Goal: Information Seeking & Learning: Get advice/opinions

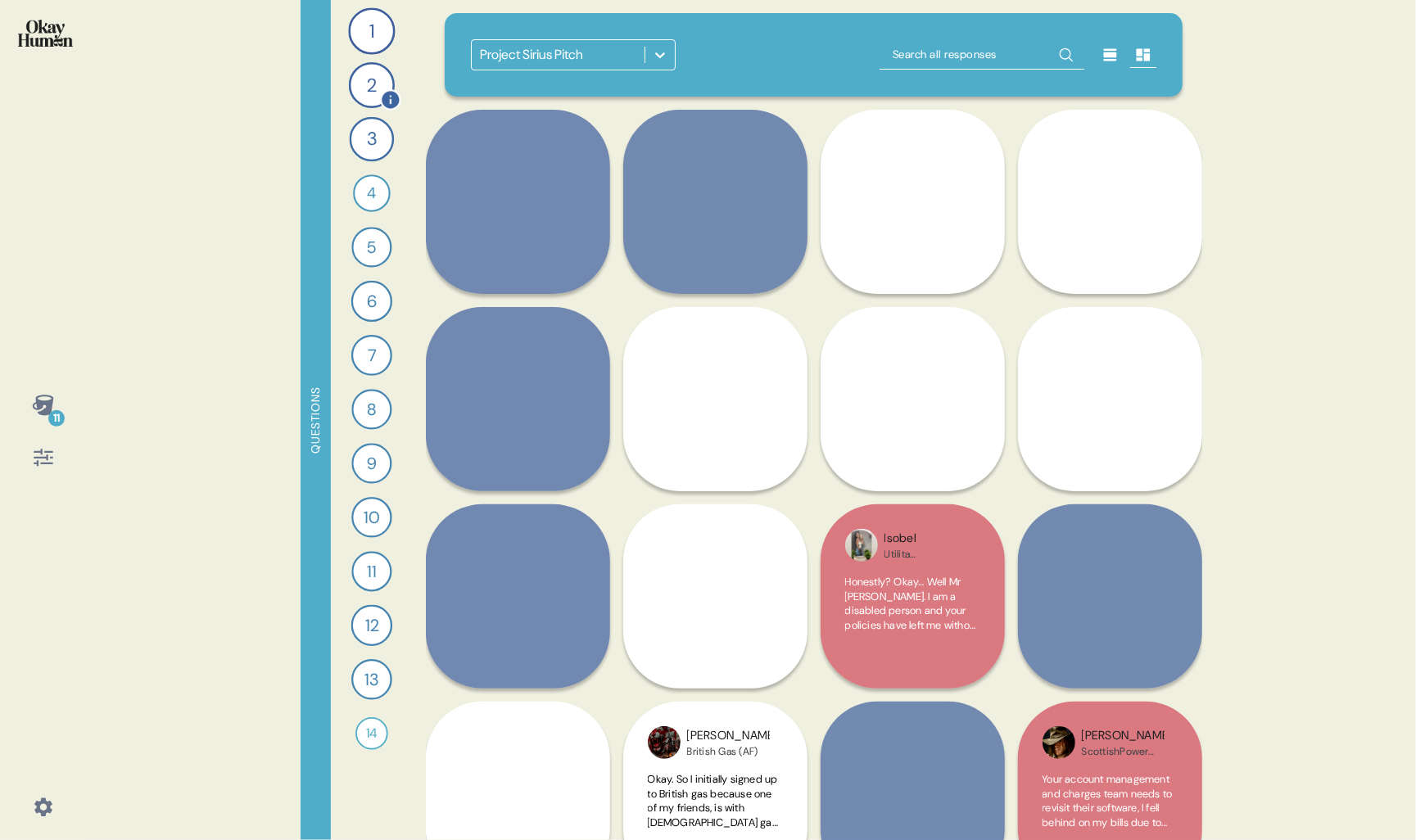
click at [366, 96] on div "2" at bounding box center [371, 85] width 46 height 46
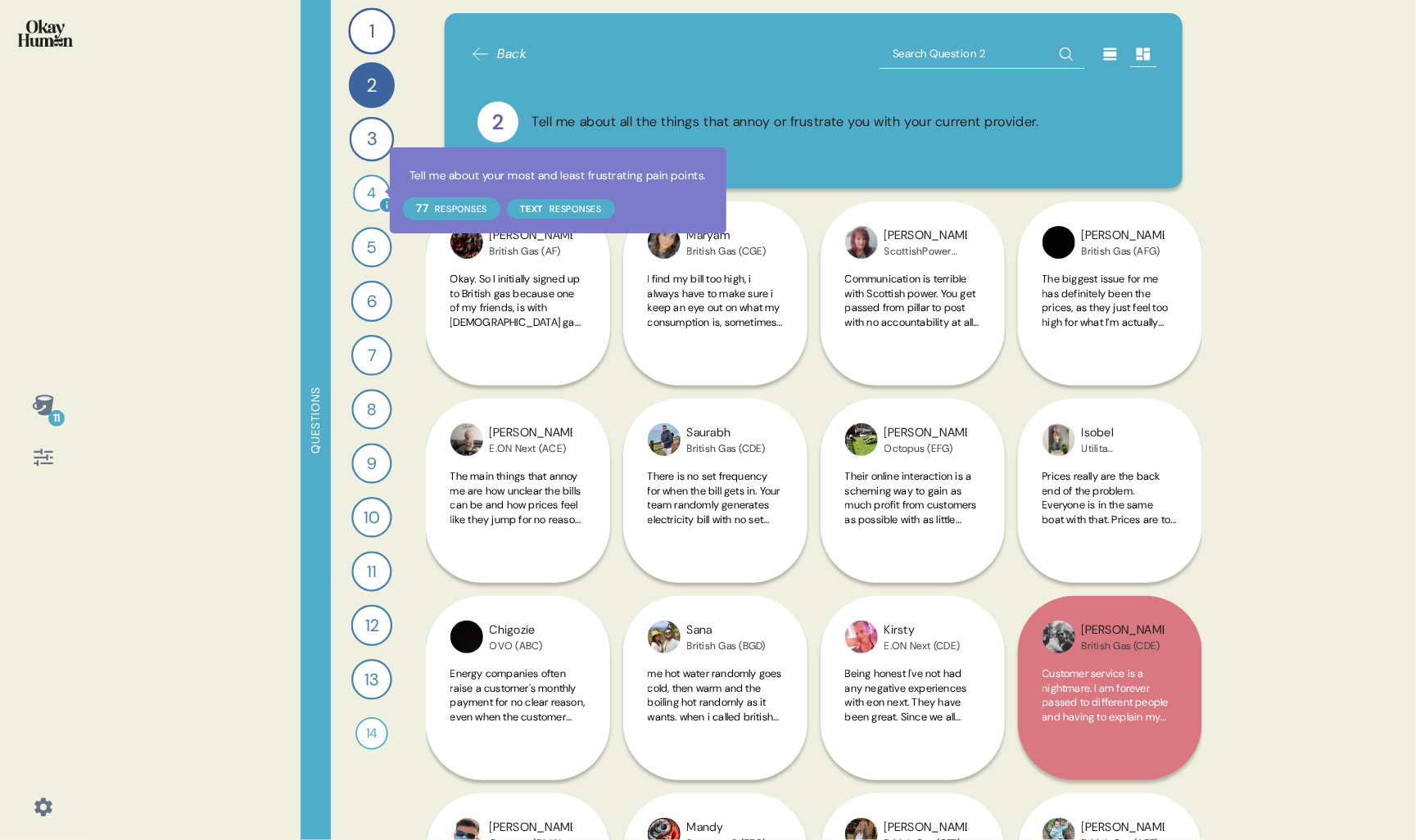
click at [379, 199] on div at bounding box center [387, 205] width 17 height 17
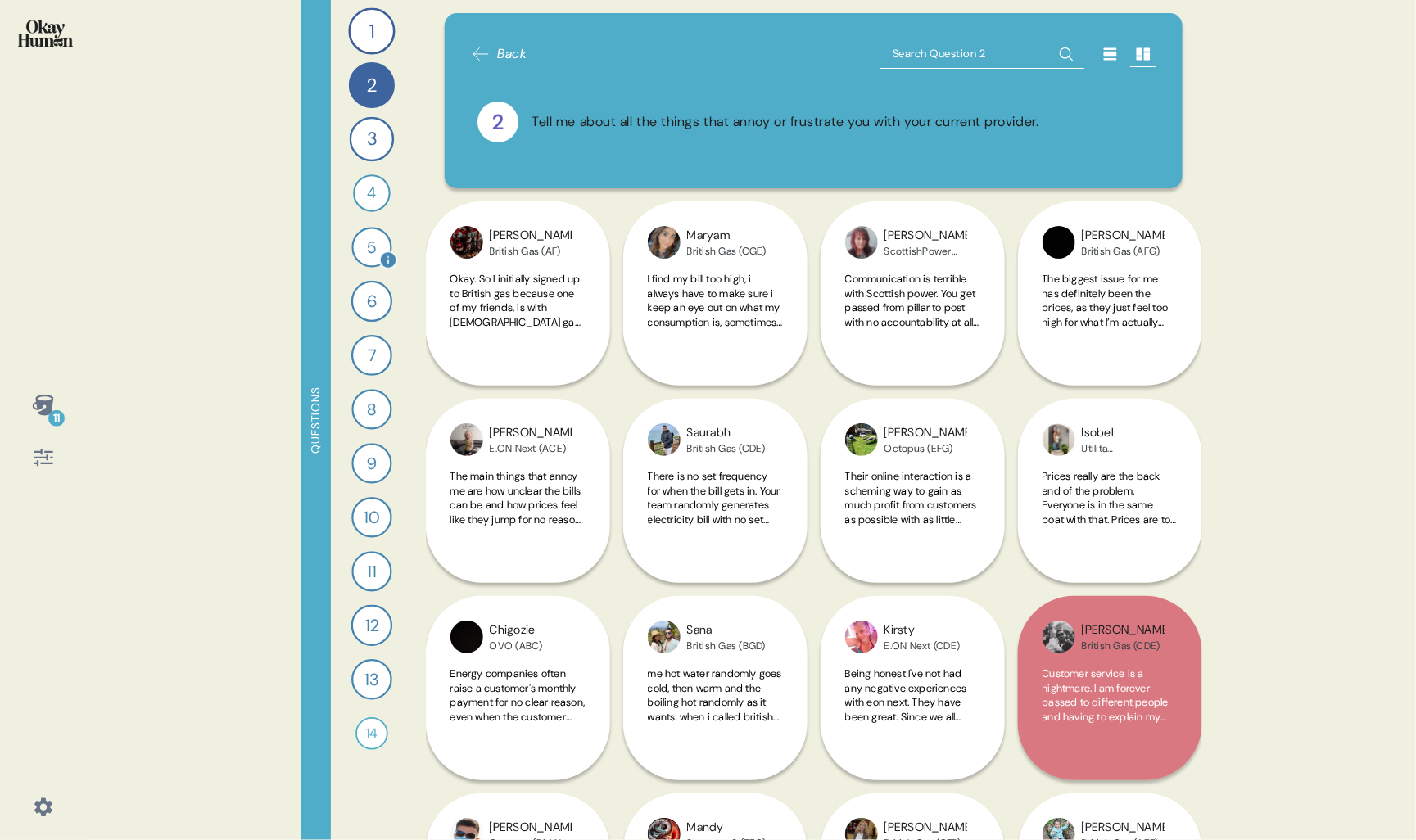
click at [378, 243] on div "5" at bounding box center [372, 247] width 40 height 40
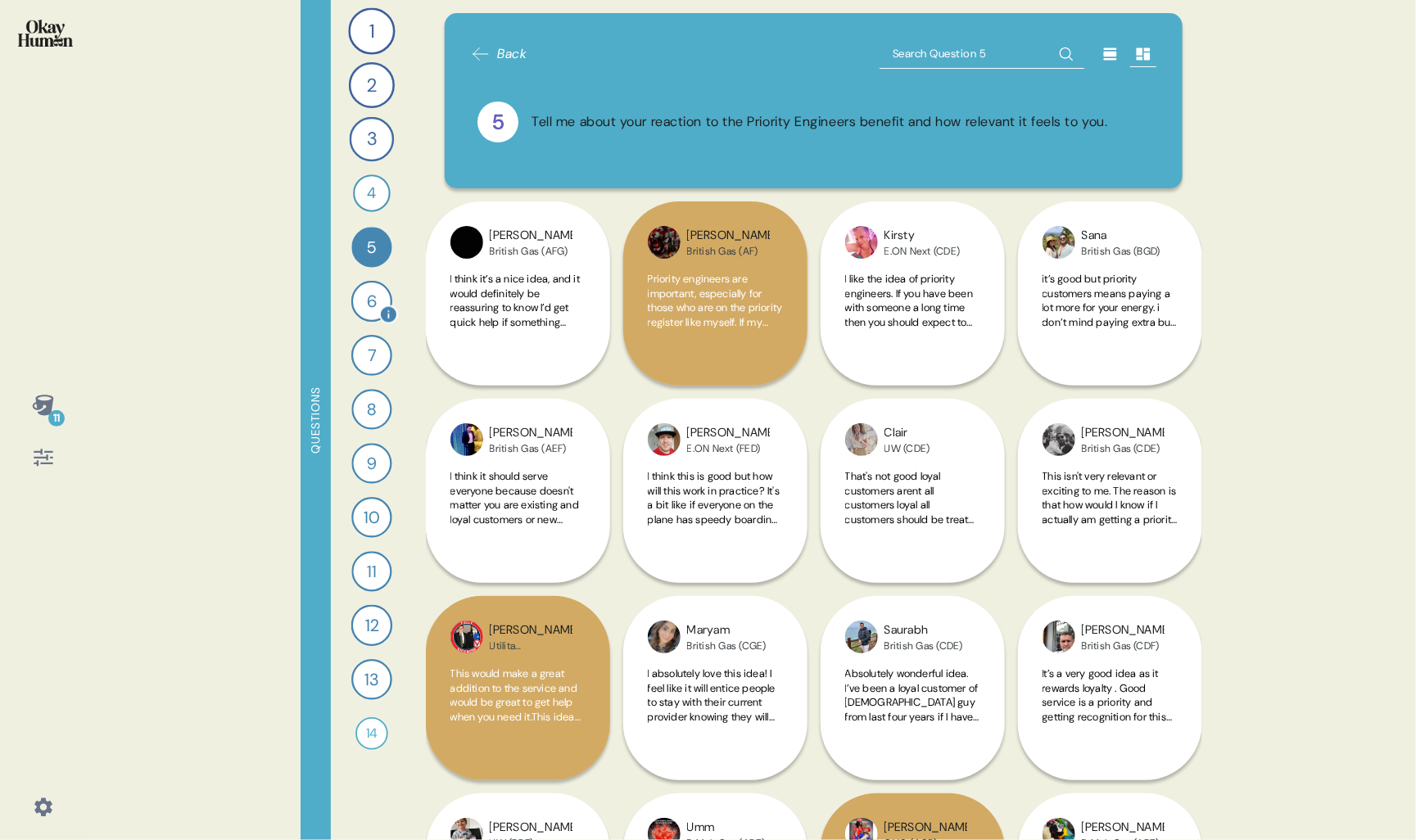
click at [375, 291] on div "6" at bounding box center [371, 301] width 41 height 41
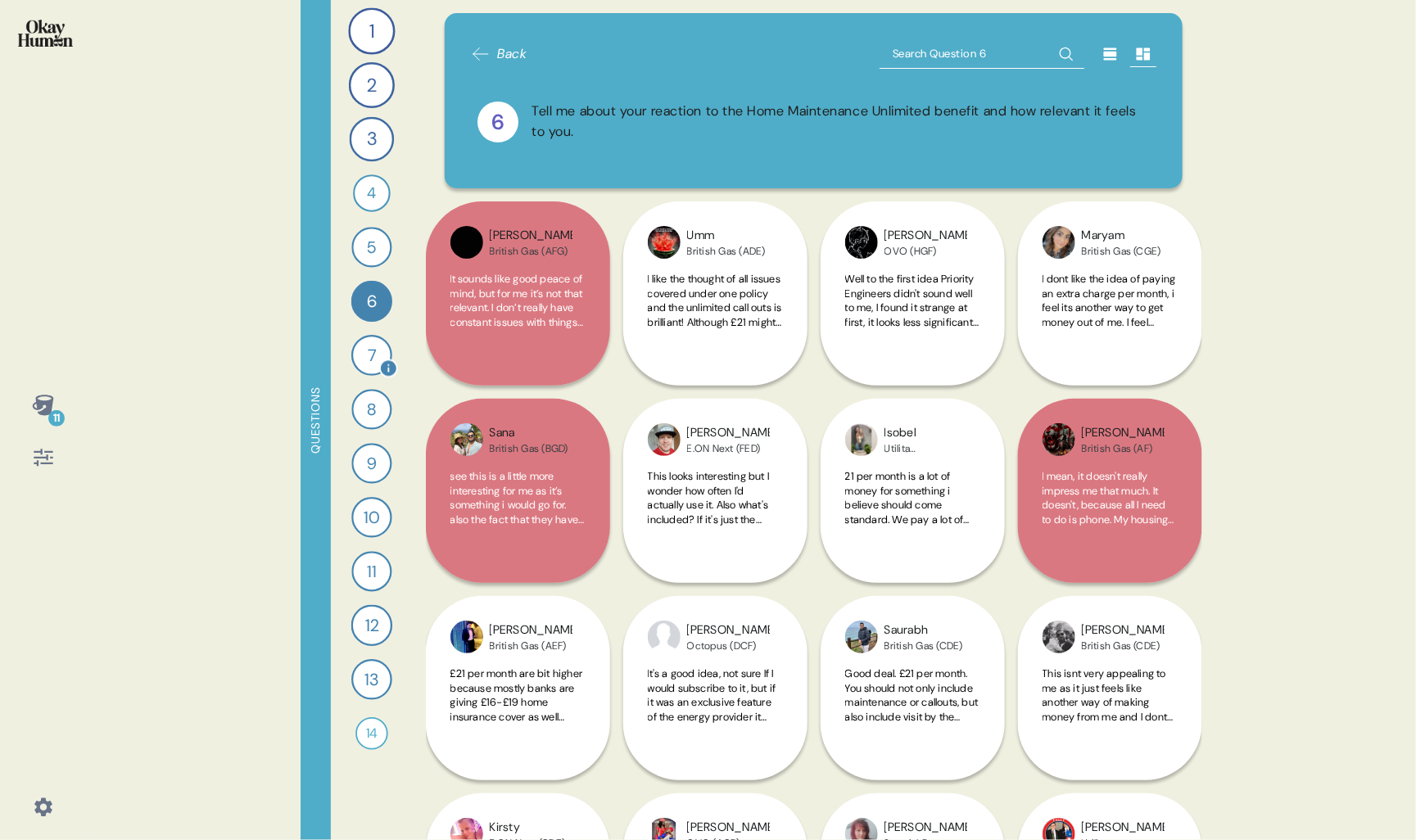
click at [375, 342] on div "7" at bounding box center [372, 355] width 41 height 41
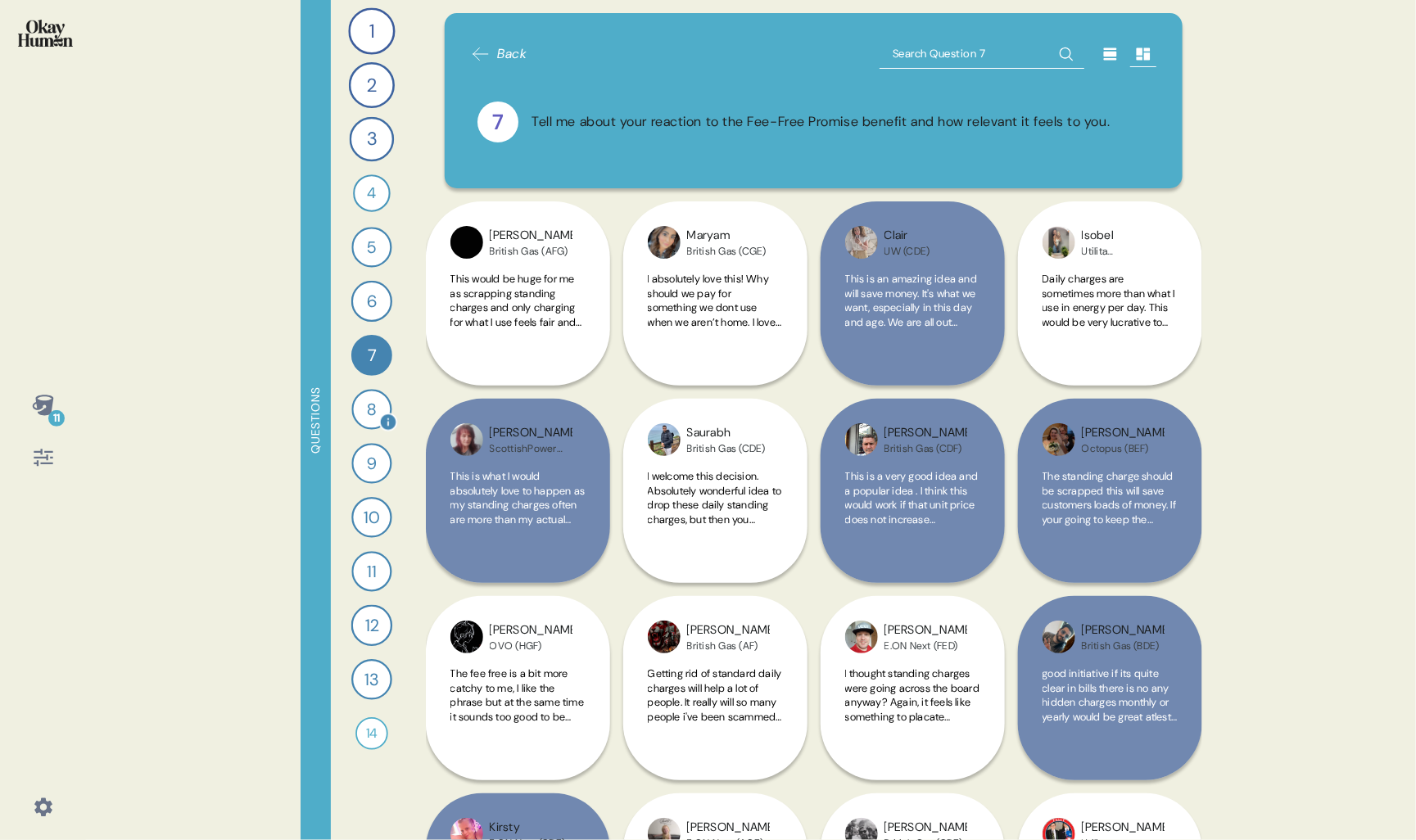
click at [373, 401] on div "8" at bounding box center [372, 409] width 40 height 40
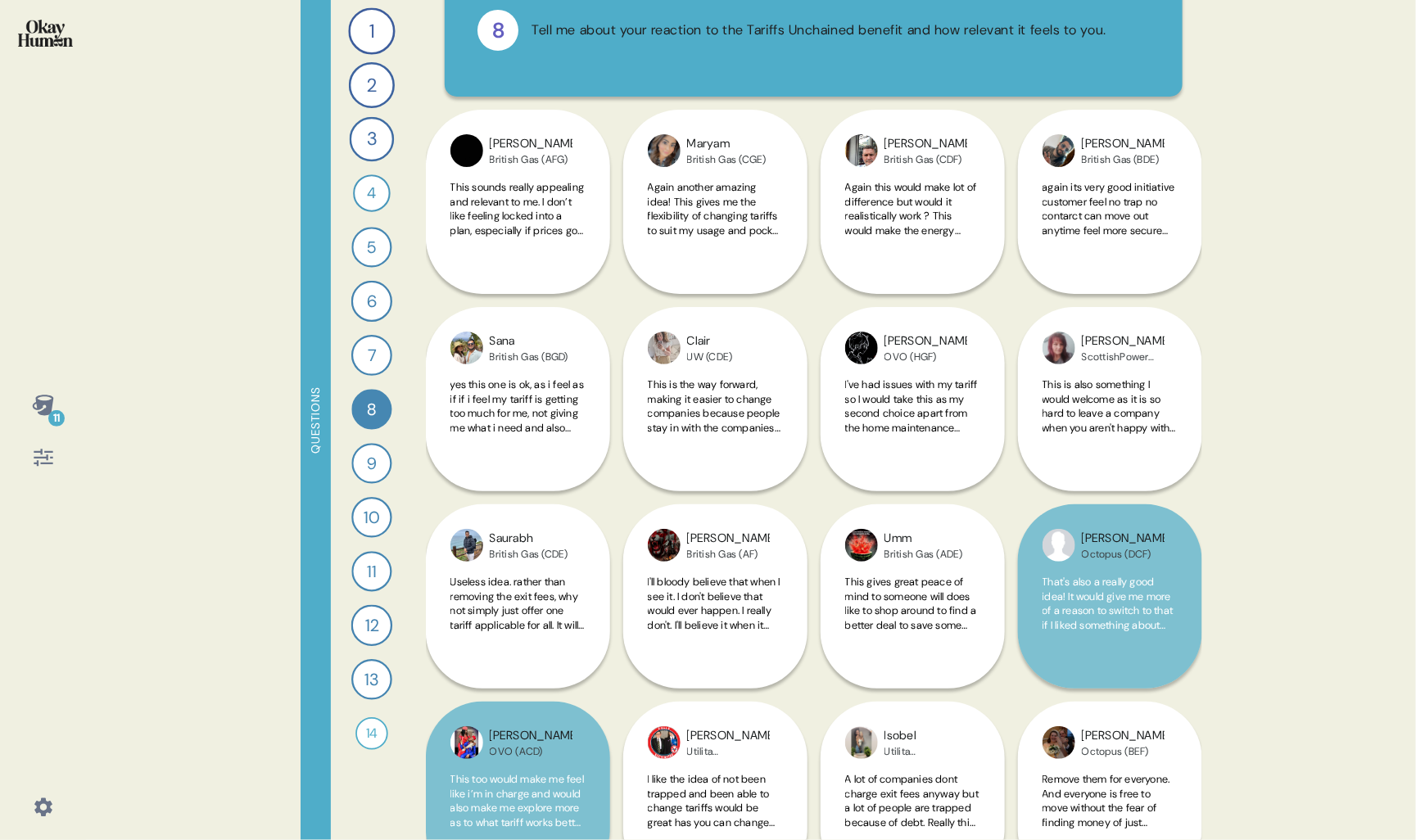
scroll to position [94, 0]
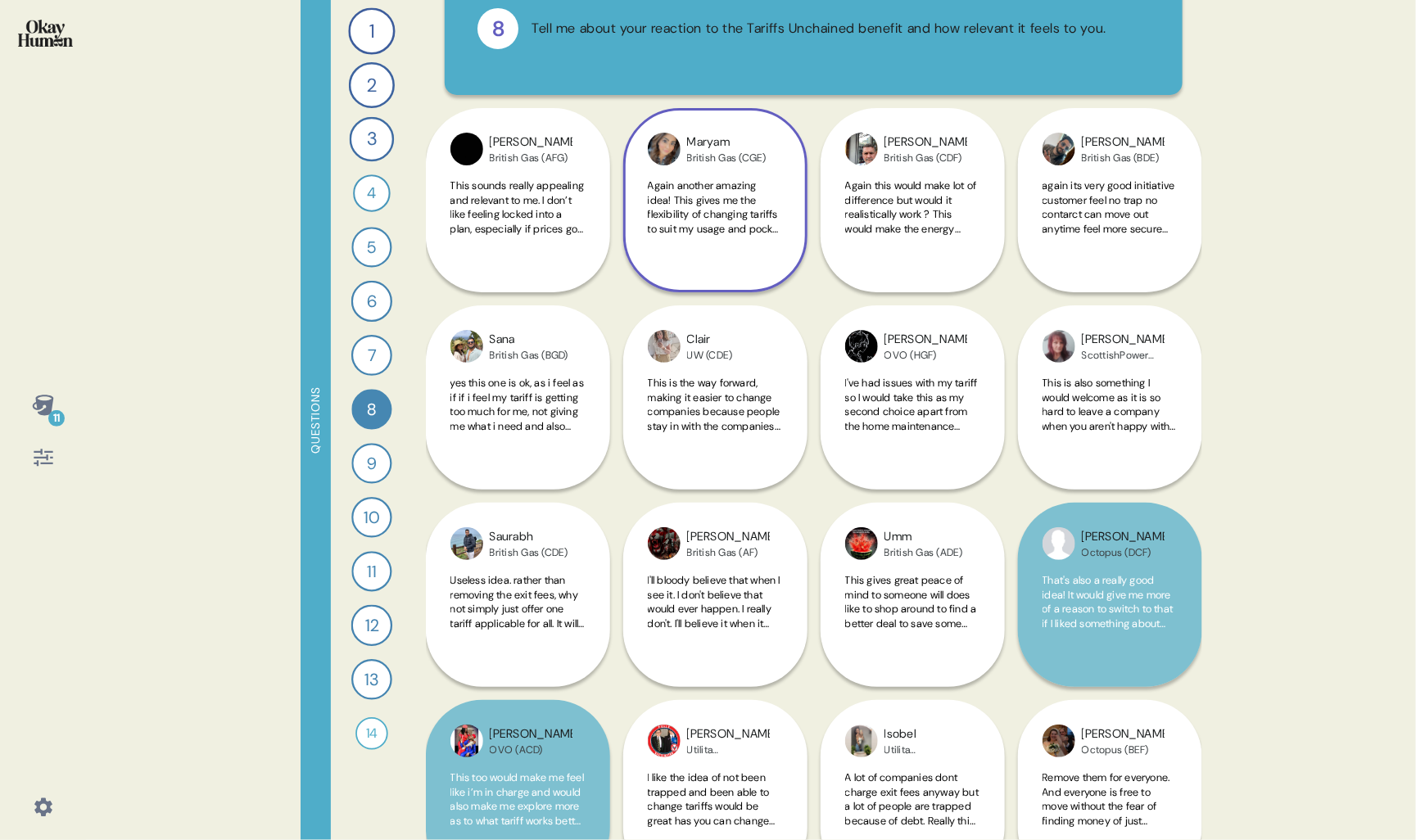
click at [713, 241] on div "Again another amazing idea! This gives me the flexibility of changing tariffs t…" at bounding box center [715, 216] width 135 height 76
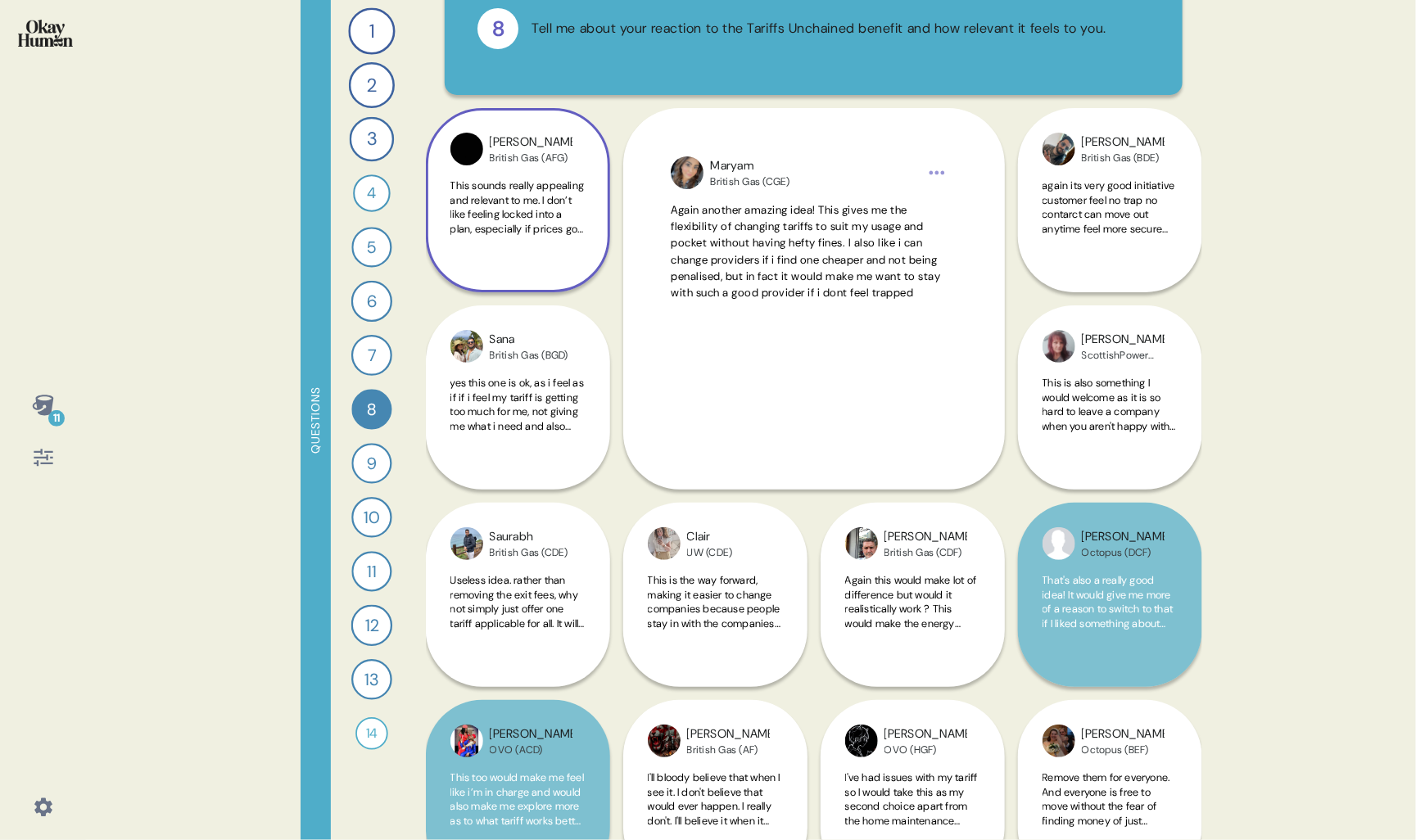
click at [577, 253] on div "This sounds really appealing and relevant to me. I don’t like feeling locked in…" at bounding box center [518, 216] width 135 height 76
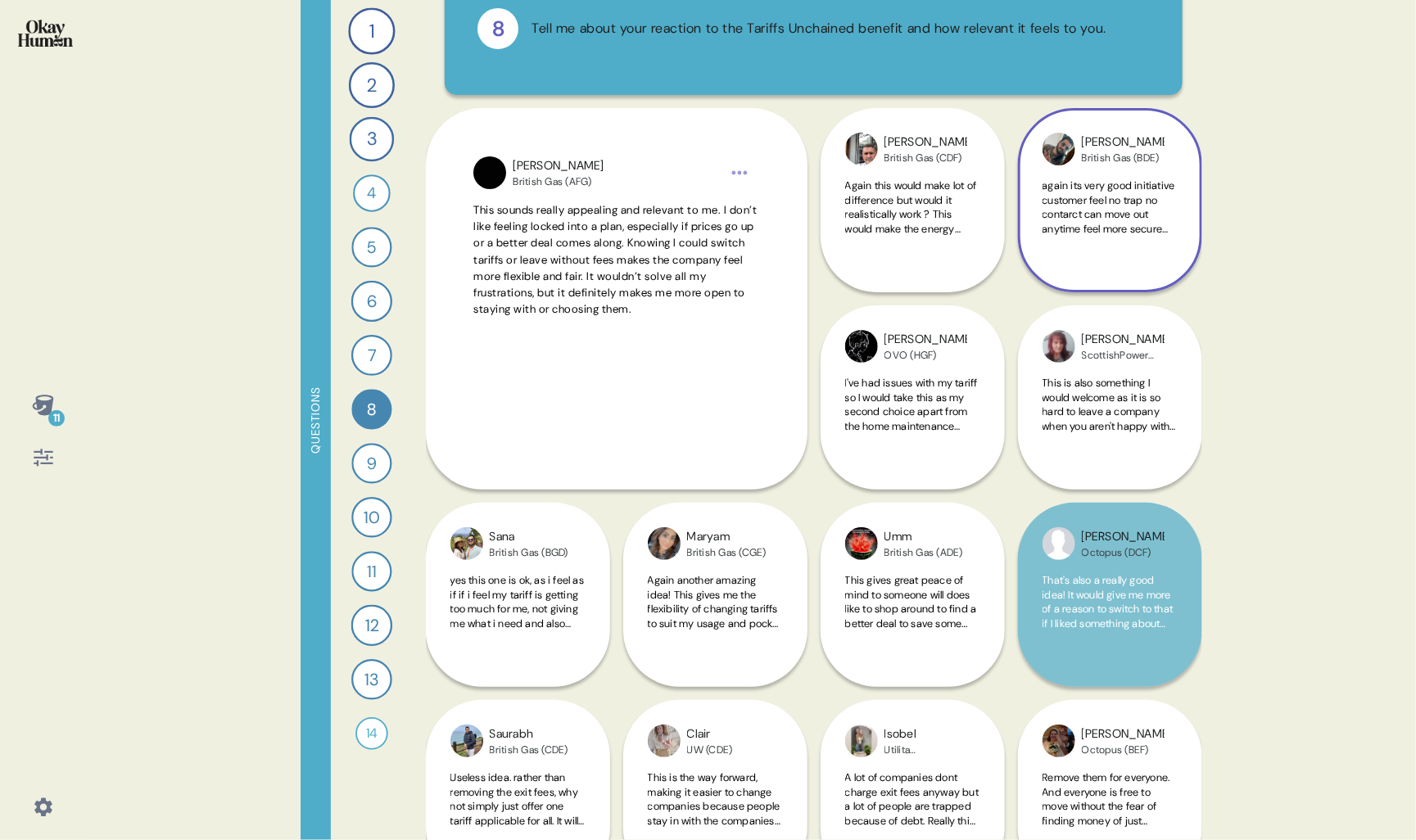
click at [1109, 258] on div "Ali British Gas (BDE) again its very good initiative customer feel no trap no c…" at bounding box center [1111, 200] width 184 height 184
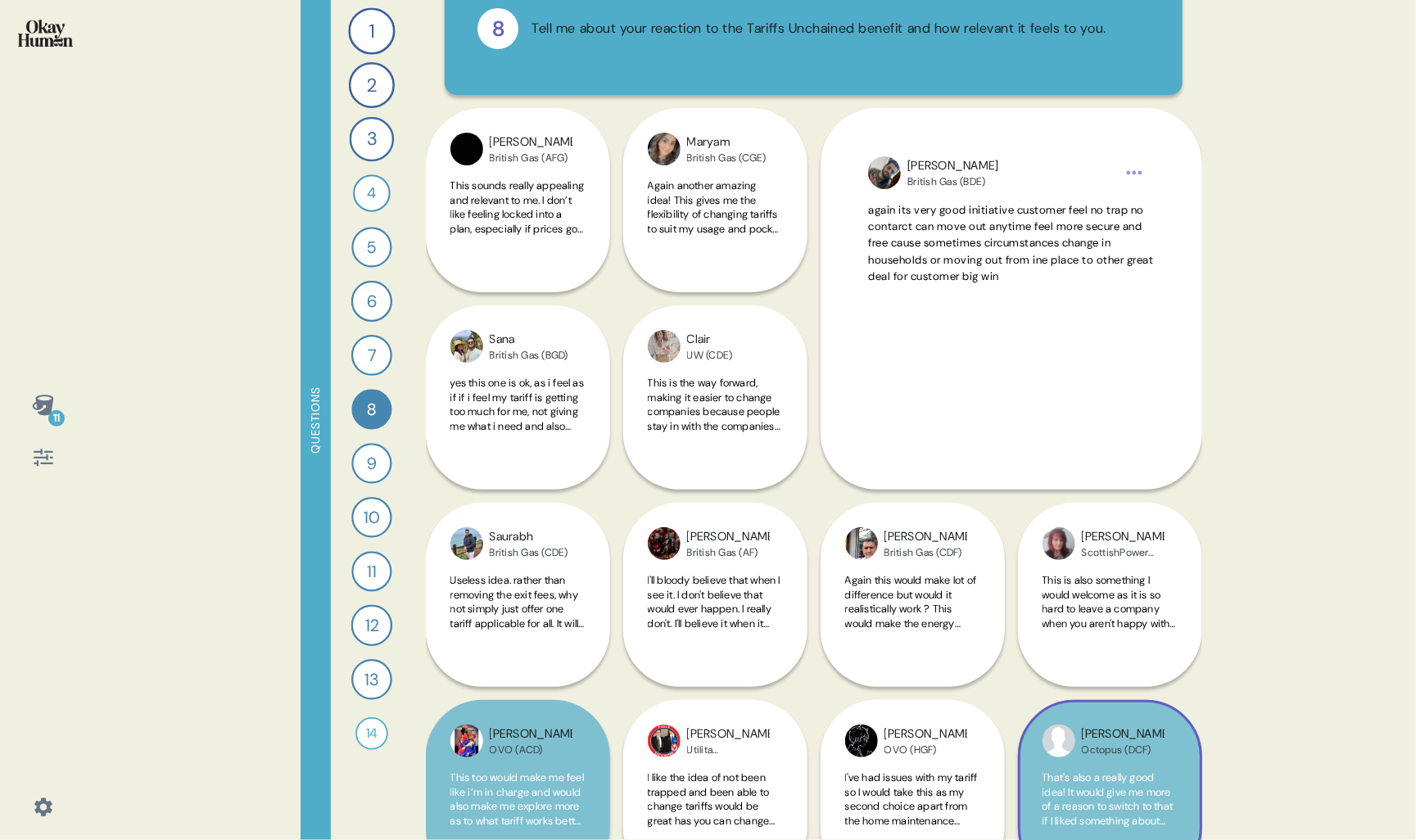
click at [1114, 595] on div "[PERSON_NAME] (DCF) That's also a really good idea! It would give me more of a …" at bounding box center [1111, 693] width 184 height 381
click at [1098, 625] on div "[PERSON_NAME] (DCF) That's also a really good idea! It would give me more of a …" at bounding box center [1111, 693] width 184 height 381
click at [1234, 580] on div "11 Questions 1 What would you say to the CEO of your energy provider if they we…" at bounding box center [708, 420] width 1416 height 840
click at [1132, 608] on div "[PERSON_NAME] (DCF) That's also a really good idea! It would give me more of a …" at bounding box center [1111, 693] width 184 height 381
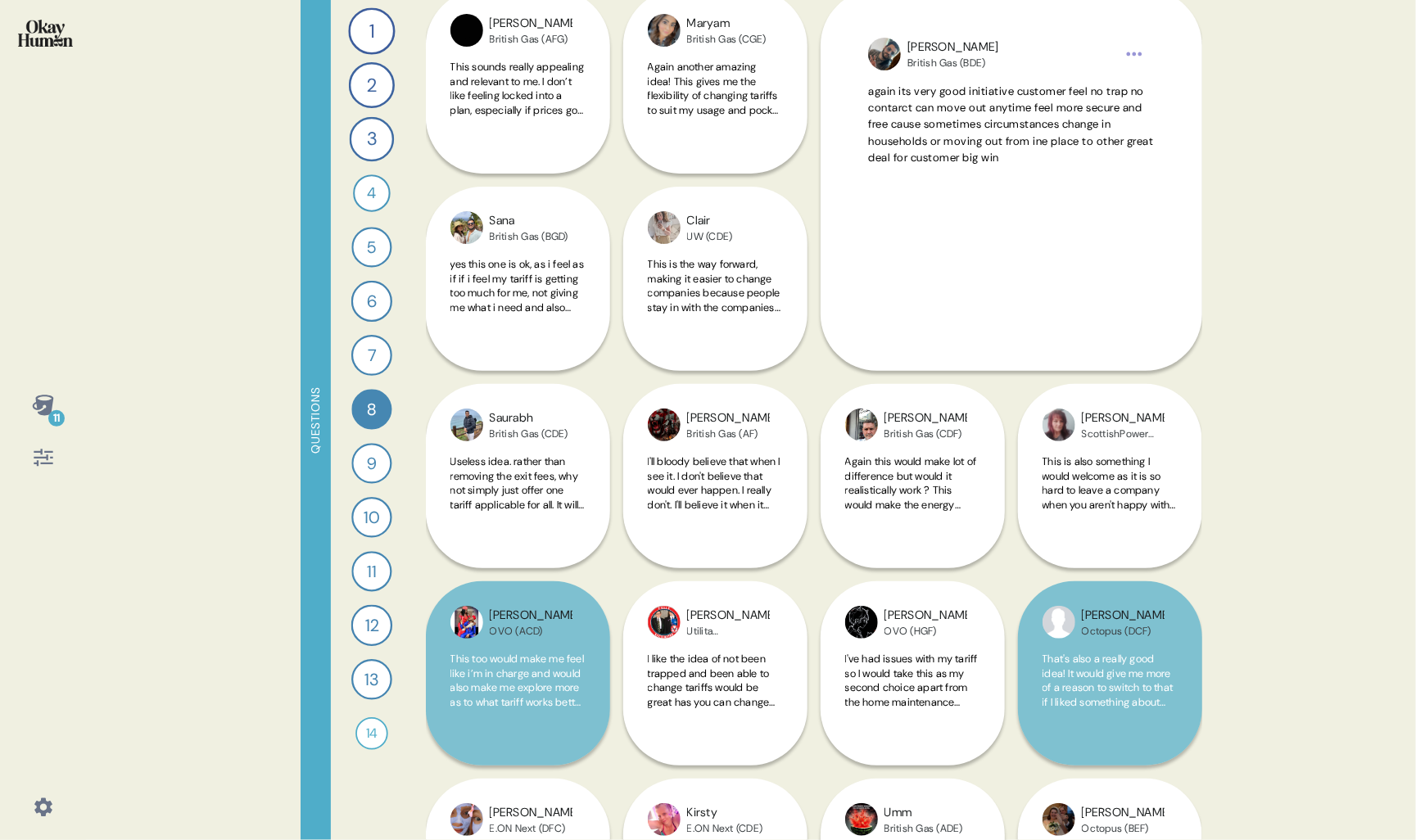
scroll to position [354, 0]
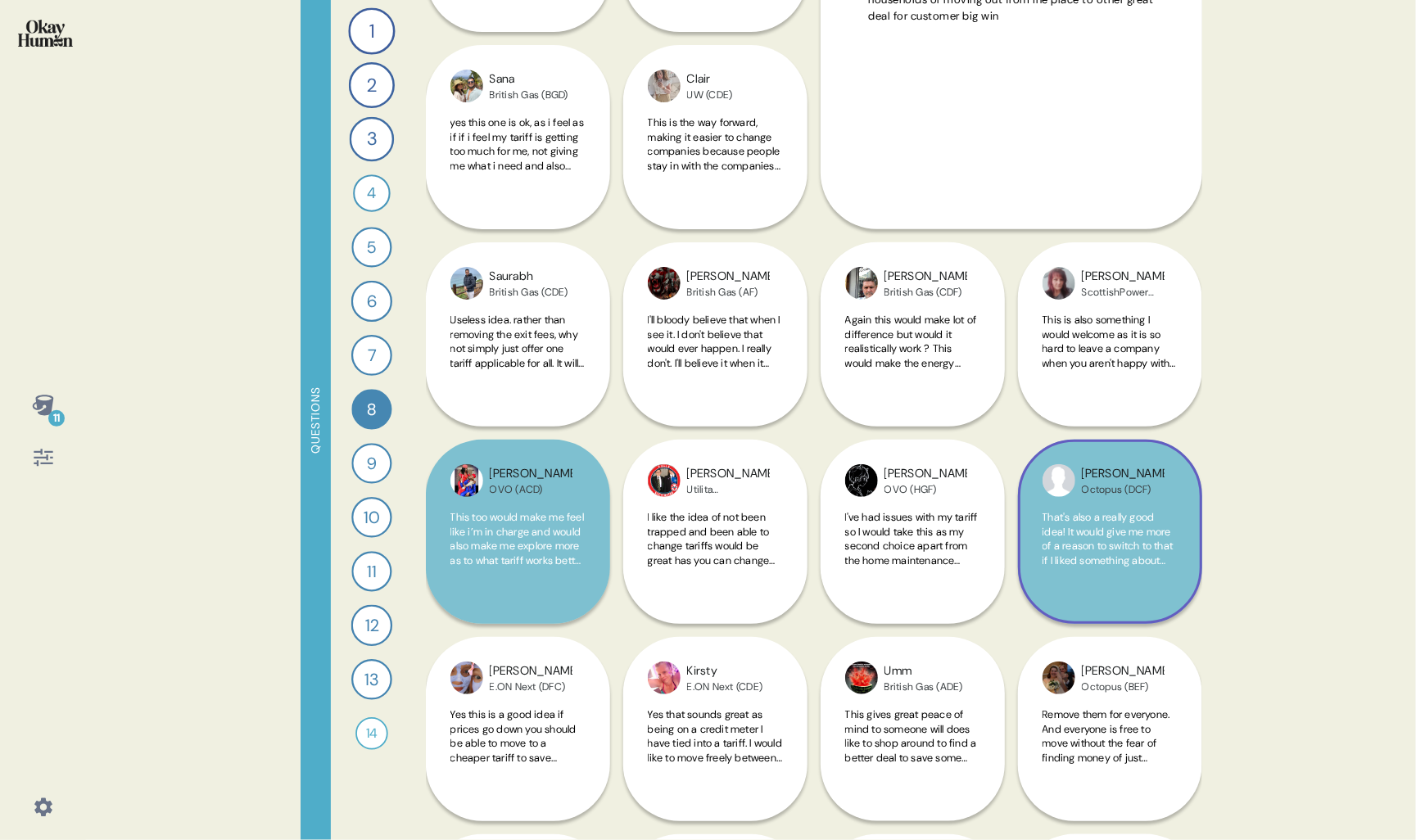
click at [1091, 532] on span "That's also a really good idea! It would give me more of a reason to switch to …" at bounding box center [1108, 553] width 131 height 86
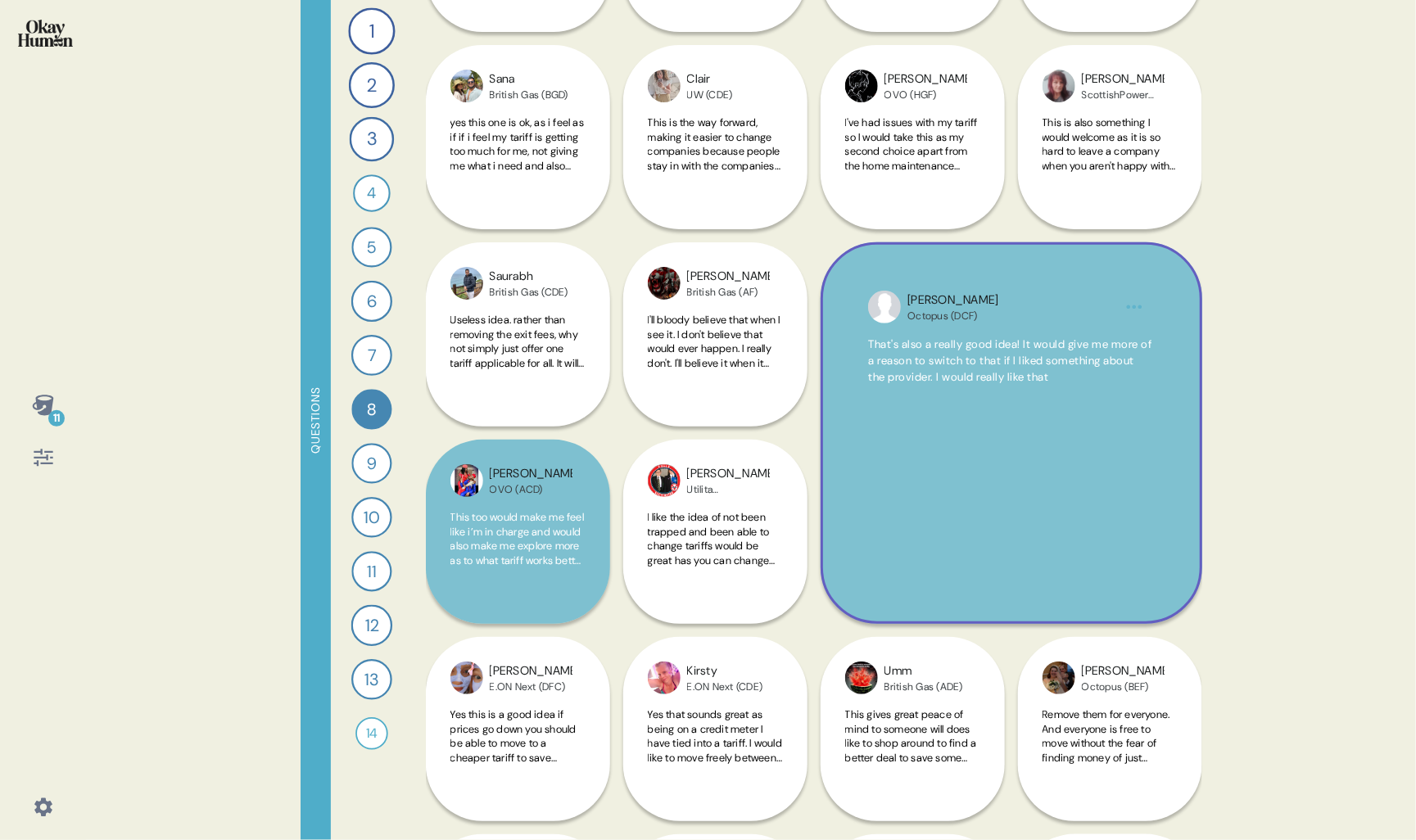
click at [1207, 546] on div "11 Questions 1 What would you say to the CEO of your energy provider if they we…" at bounding box center [708, 420] width 1416 height 840
click at [1240, 555] on div "11 Questions 1 What would you say to the CEO of your energy provider if they we…" at bounding box center [708, 420] width 1416 height 840
click at [1301, 571] on div "11 Questions 1 What would you say to the CEO of your energy provider if they we…" at bounding box center [708, 420] width 1416 height 840
click at [1241, 459] on div "11 Questions 1 What would you say to the CEO of your energy provider if they we…" at bounding box center [708, 420] width 1416 height 840
click at [1299, 466] on div "11 Questions 1 What would you say to the CEO of your energy provider if they we…" at bounding box center [708, 420] width 1416 height 840
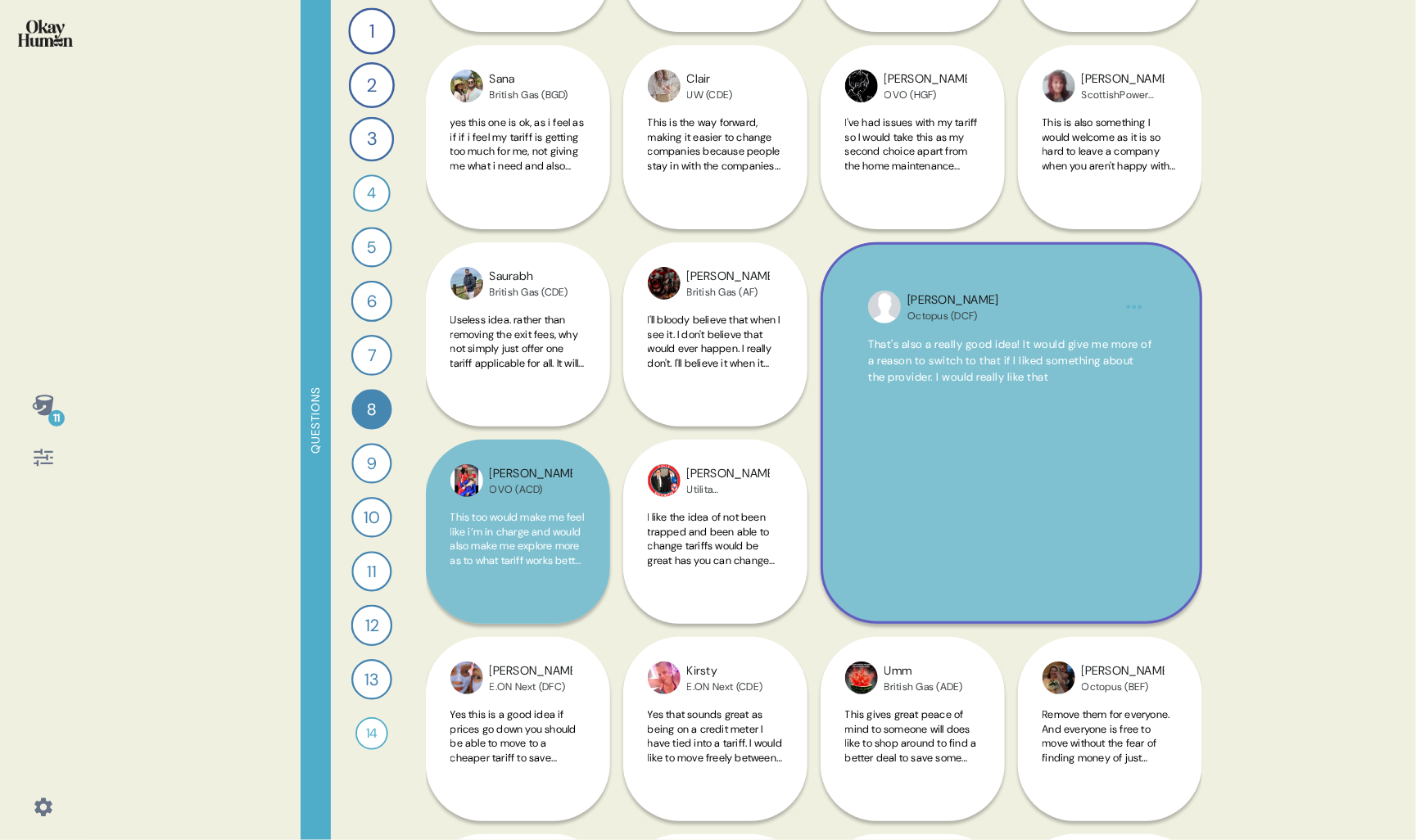
click at [1185, 277] on div "[PERSON_NAME] (DCF) That's also a really good idea! It would give me more of a …" at bounding box center [1012, 433] width 382 height 381
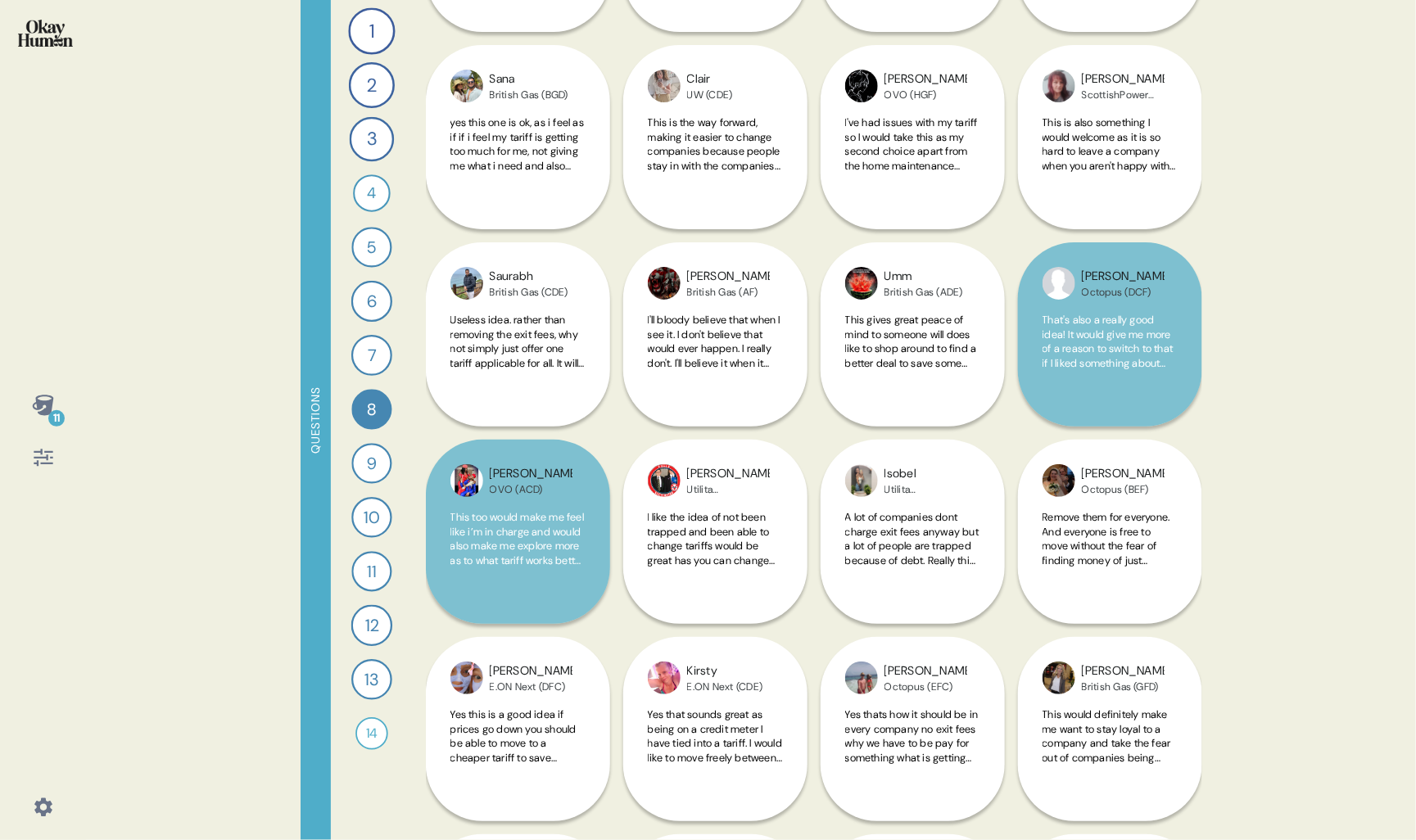
click at [1088, 331] on span "That's also a really good idea! It would give me more of a reason to switch to …" at bounding box center [1108, 356] width 131 height 86
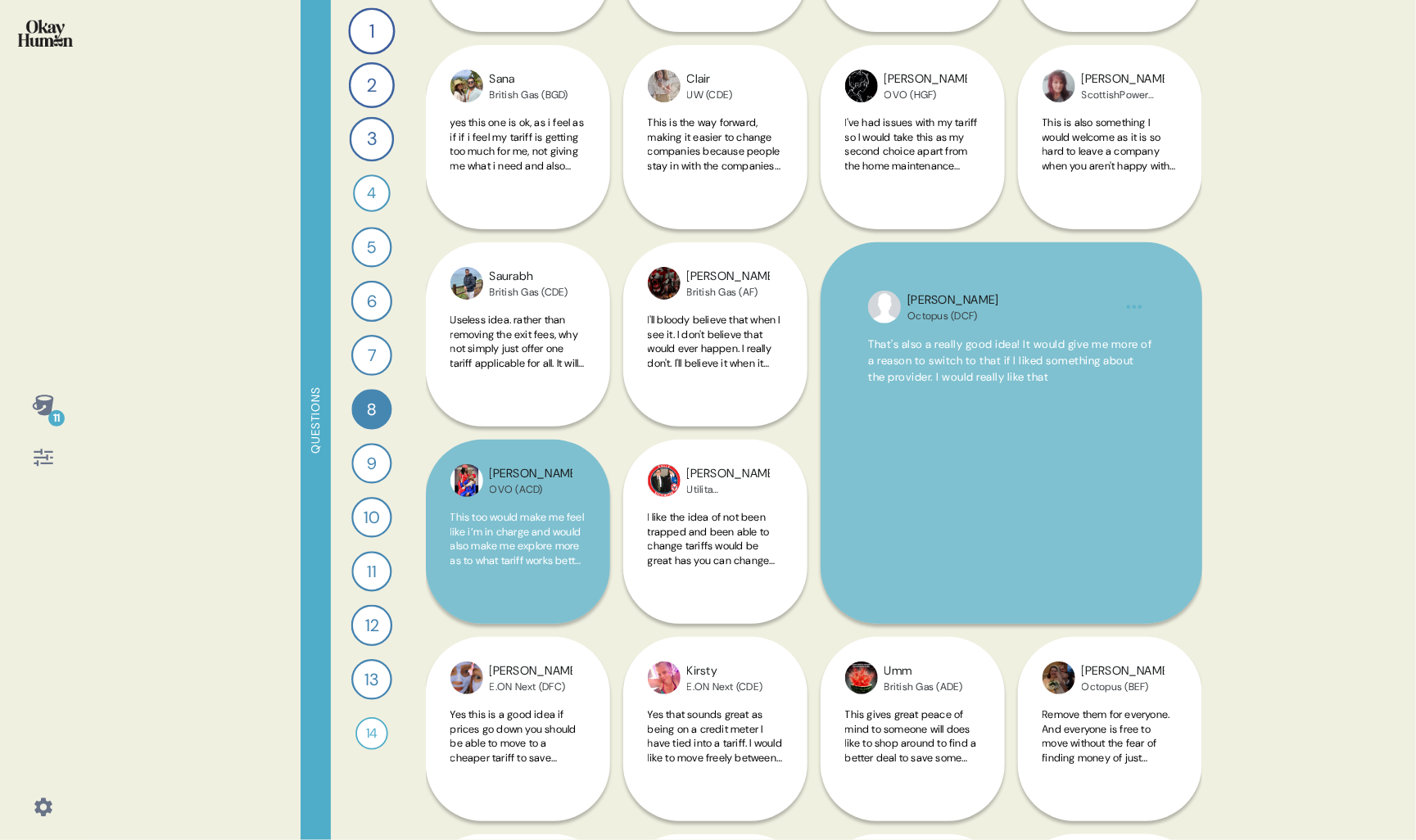
click at [1294, 503] on div "11 Questions 1 What would you say to the CEO of your energy provider if they we…" at bounding box center [708, 420] width 1416 height 840
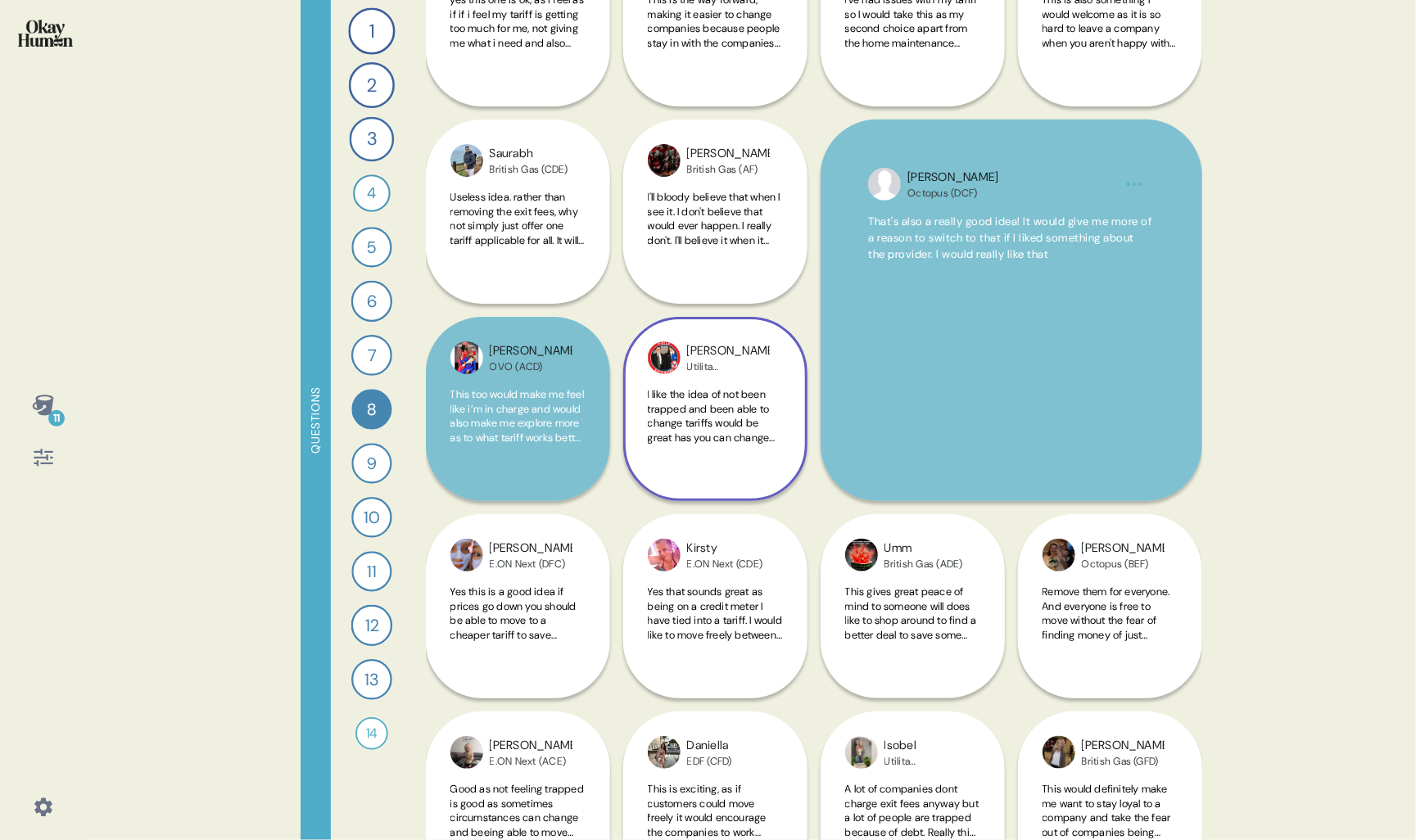
scroll to position [478, 0]
click at [732, 451] on div "I like the idea of not been trapped and been able to change tariffs would be gr…" at bounding box center [715, 425] width 135 height 76
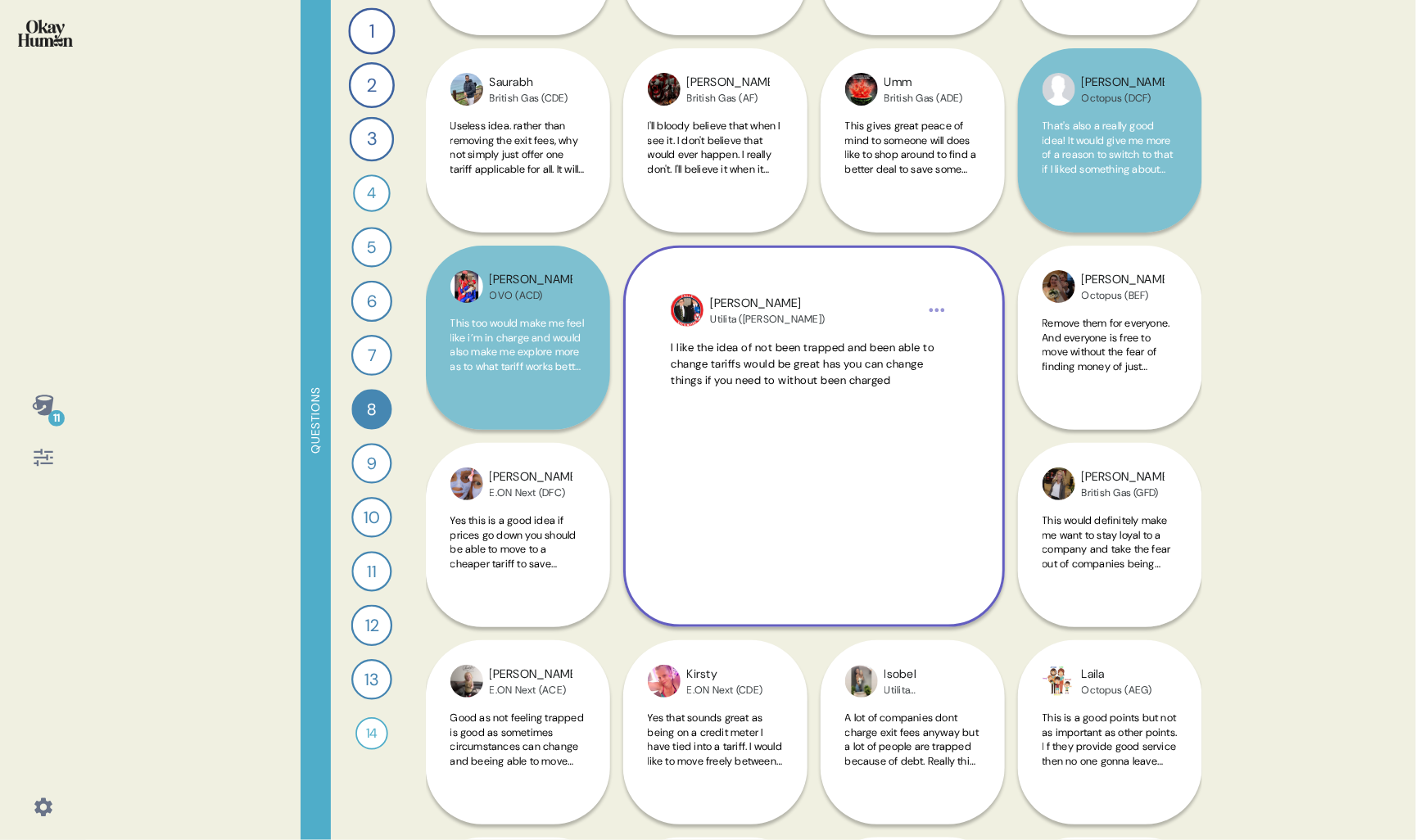
scroll to position [549, 0]
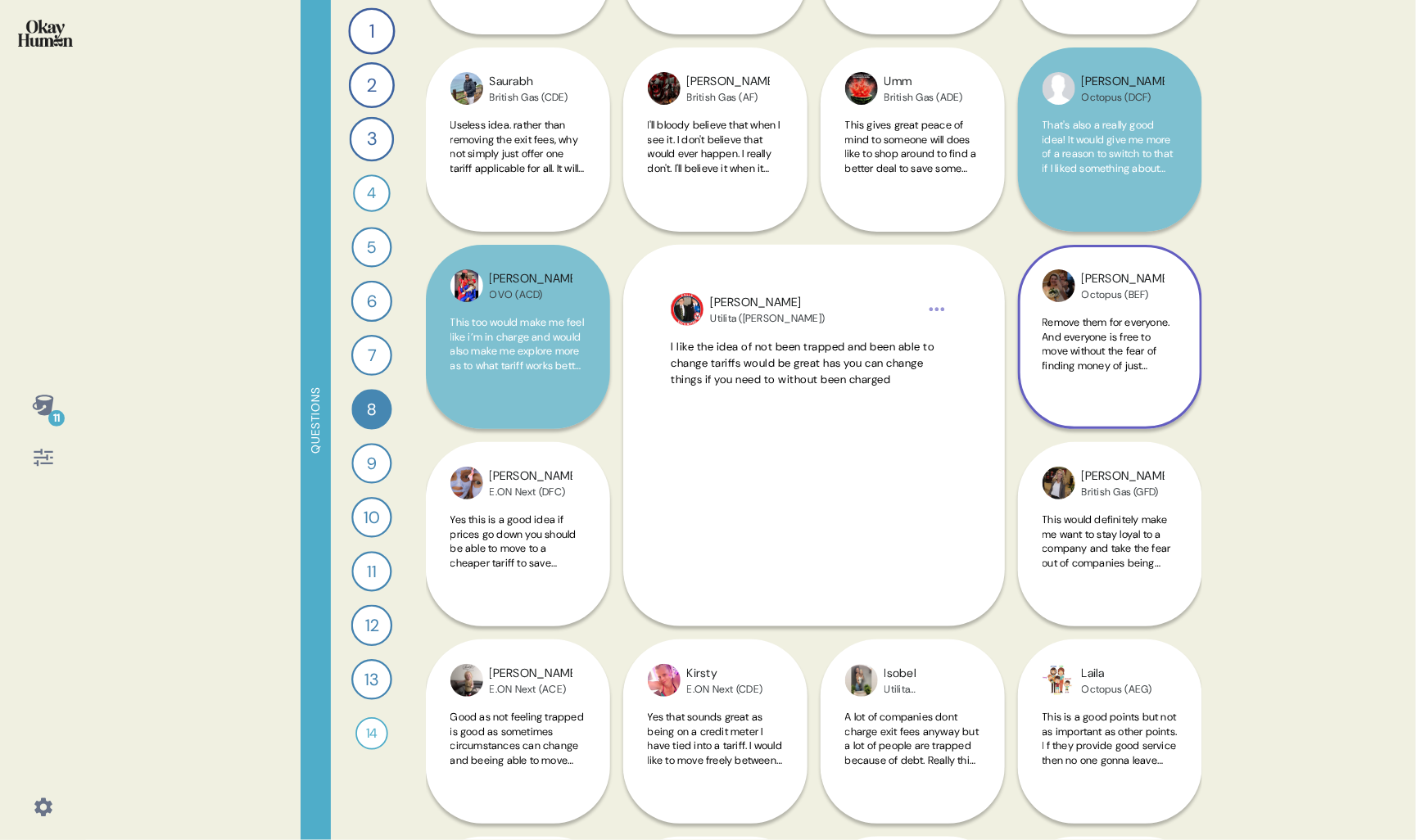
click at [1073, 394] on div "[PERSON_NAME] (BEF) Remove them for everyone. And everyone is free to move with…" at bounding box center [1111, 337] width 184 height 184
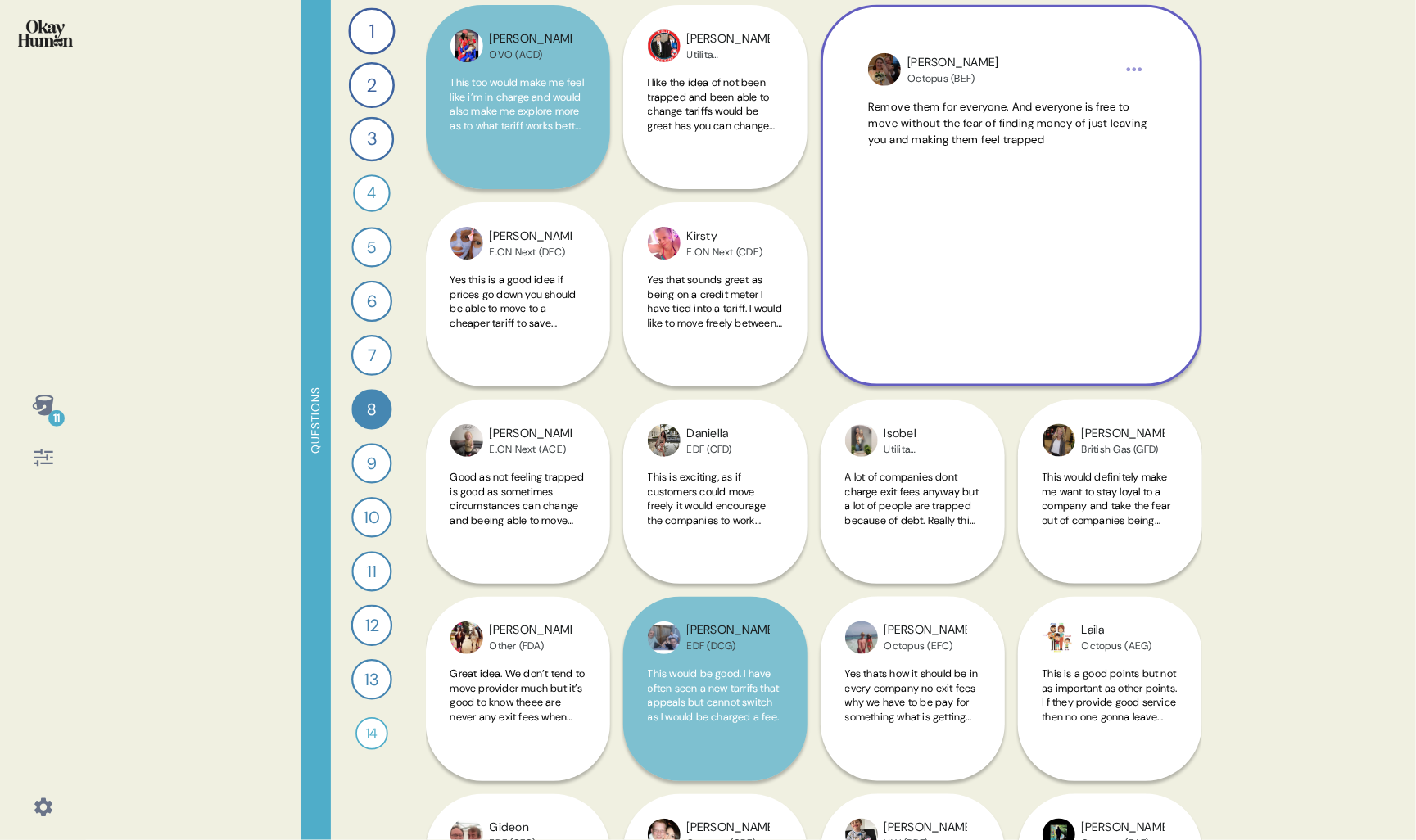
scroll to position [794, 0]
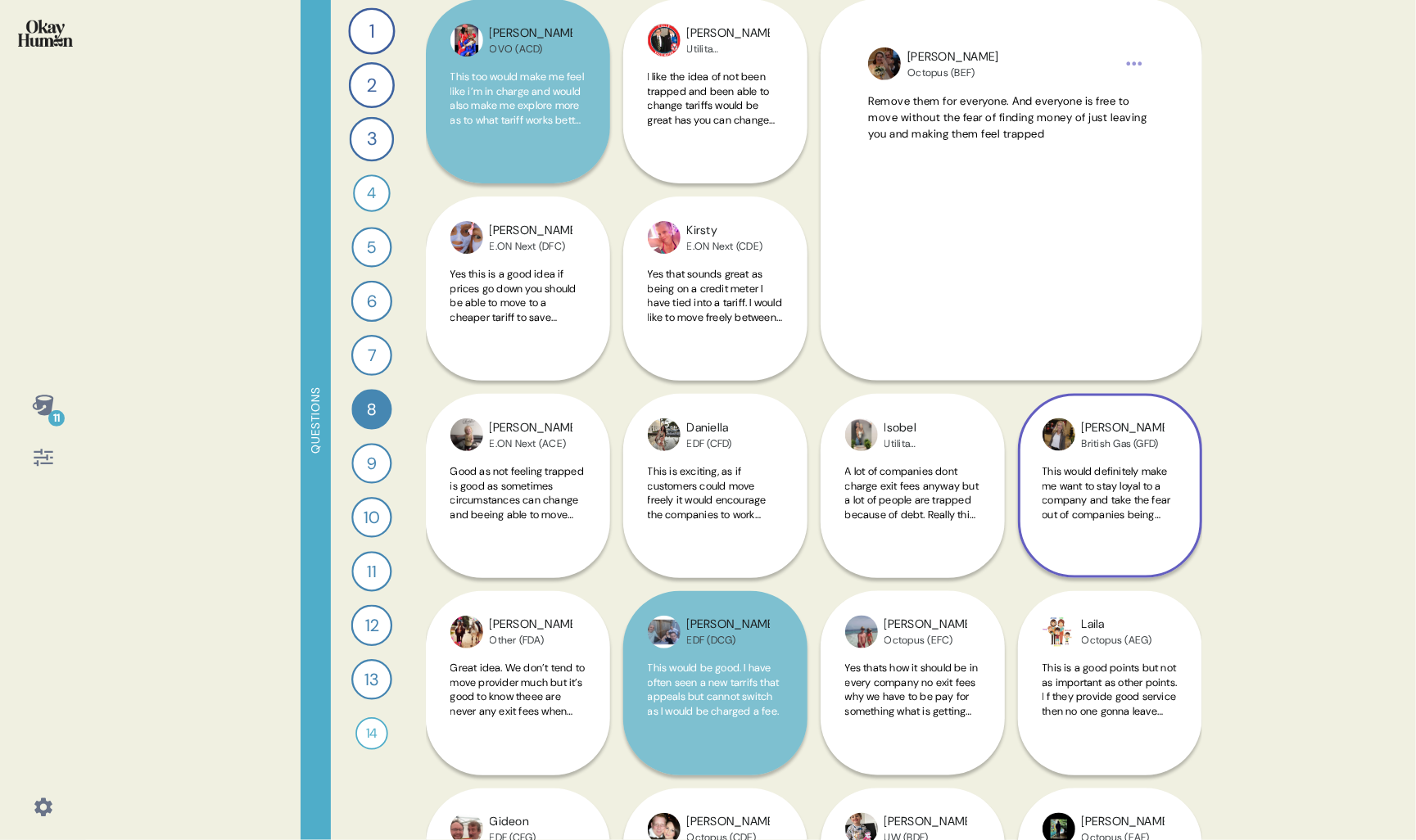
click at [1120, 500] on span "This would definitely make me want to stay loyal to a company and take the fear…" at bounding box center [1107, 500] width 129 height 71
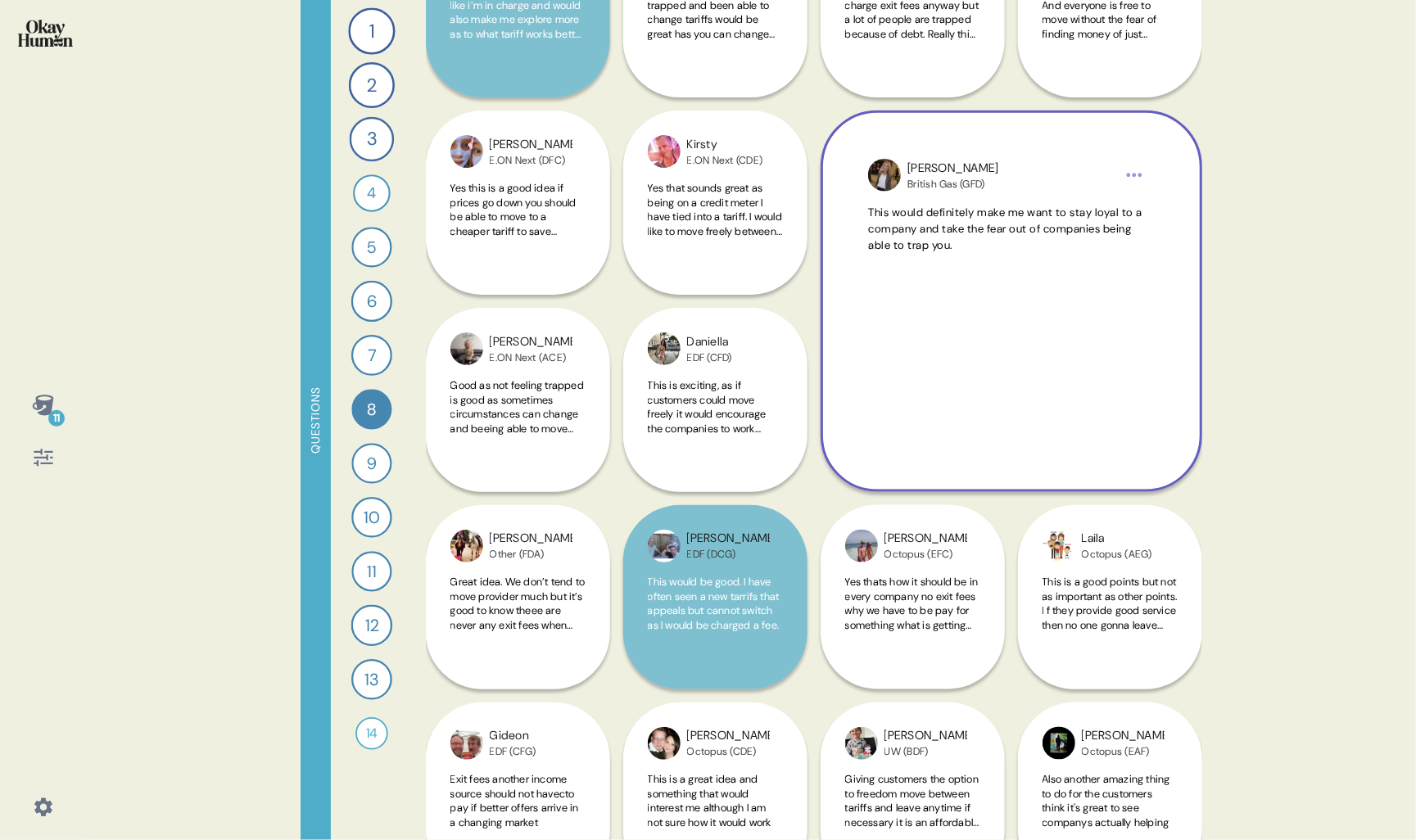
scroll to position [887, 0]
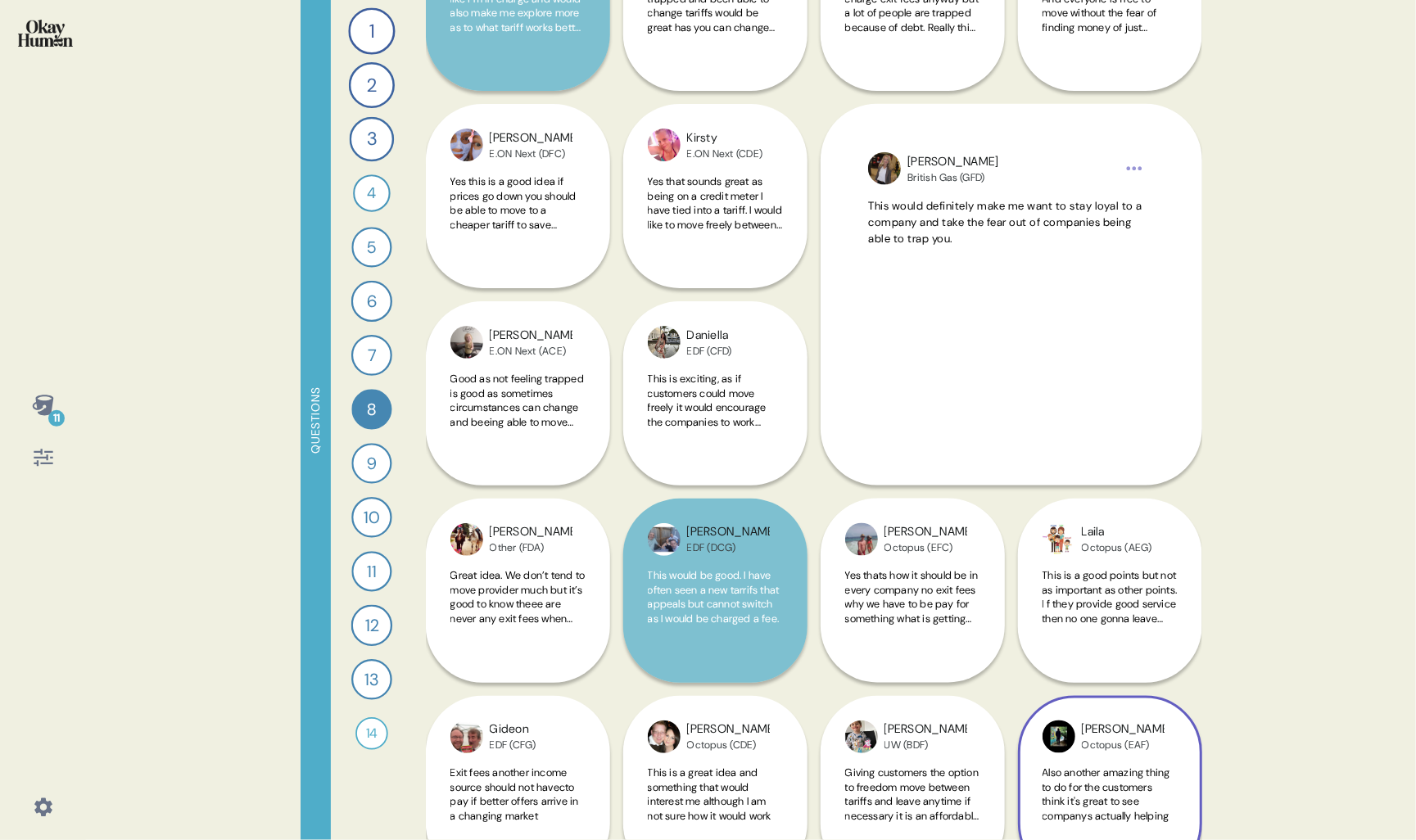
click at [1126, 616] on div "[PERSON_NAME] Octopus (EAF) Also another amazing thing to do for the customers …" at bounding box center [1111, 689] width 184 height 381
click at [1079, 627] on div "[PERSON_NAME] Octopus (EAF) Also another amazing thing to do for the customers …" at bounding box center [1111, 689] width 184 height 381
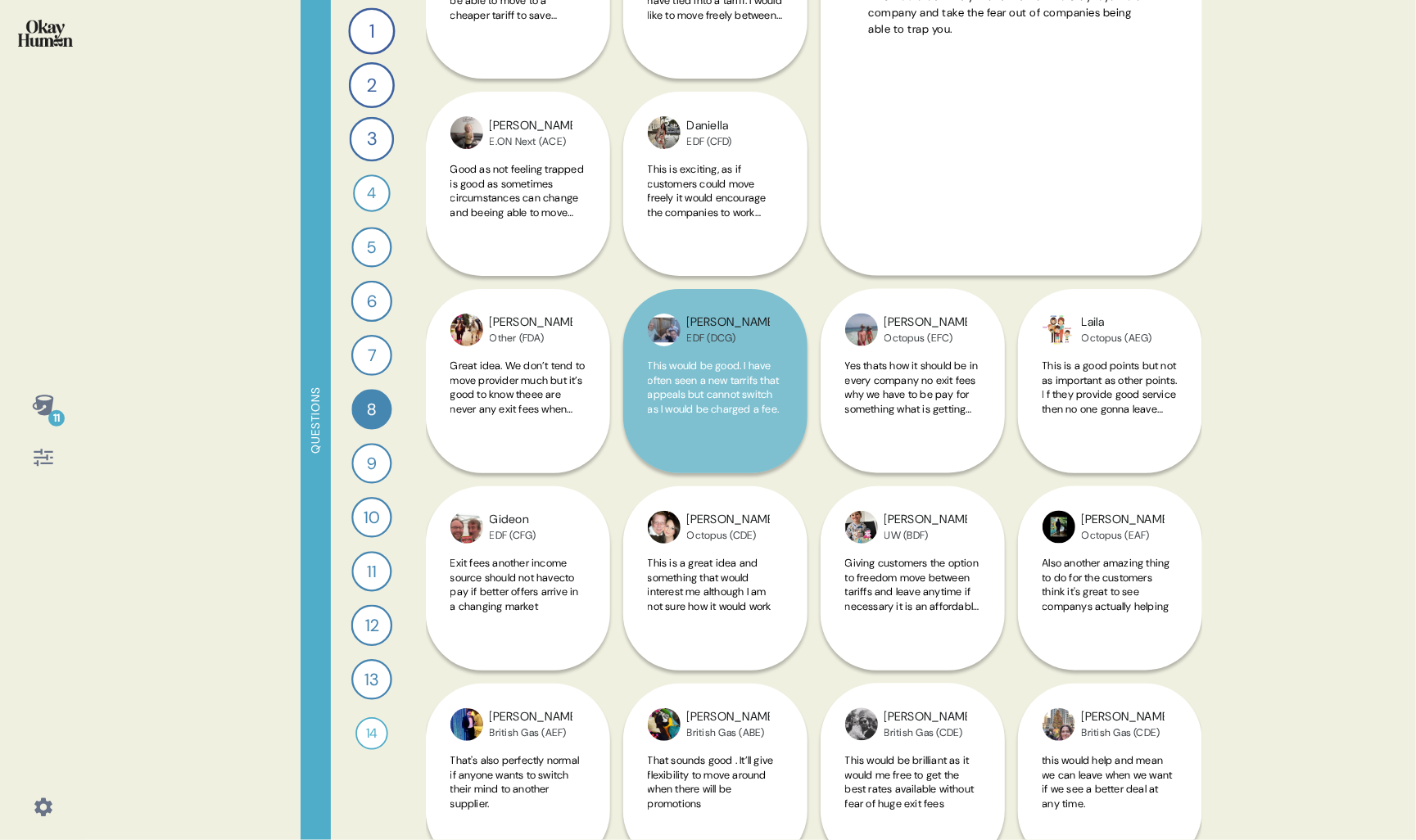
scroll to position [1115, 0]
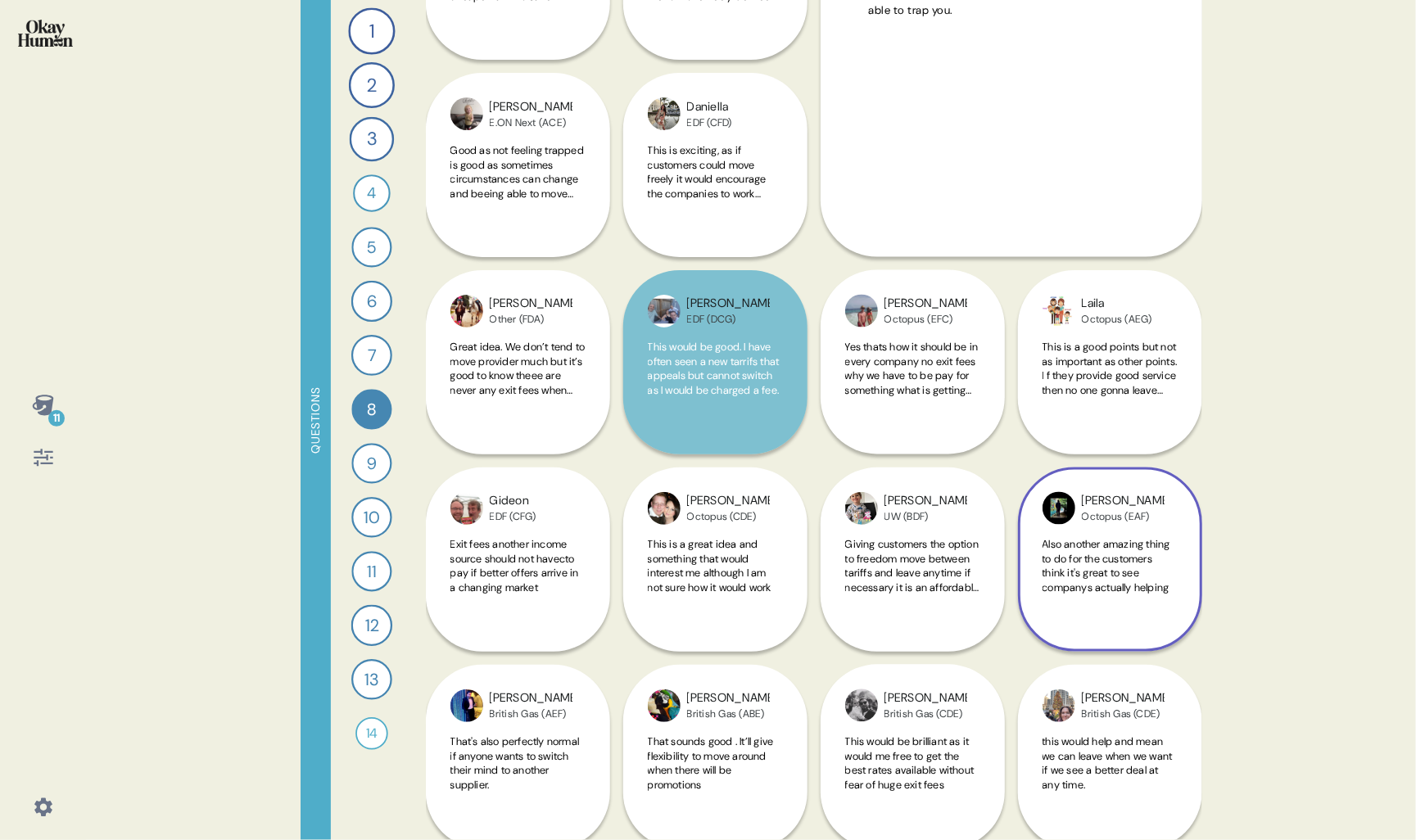
click at [1093, 600] on div "Also another amazing thing to do for the customers think it's great to see comp…" at bounding box center [1110, 576] width 135 height 76
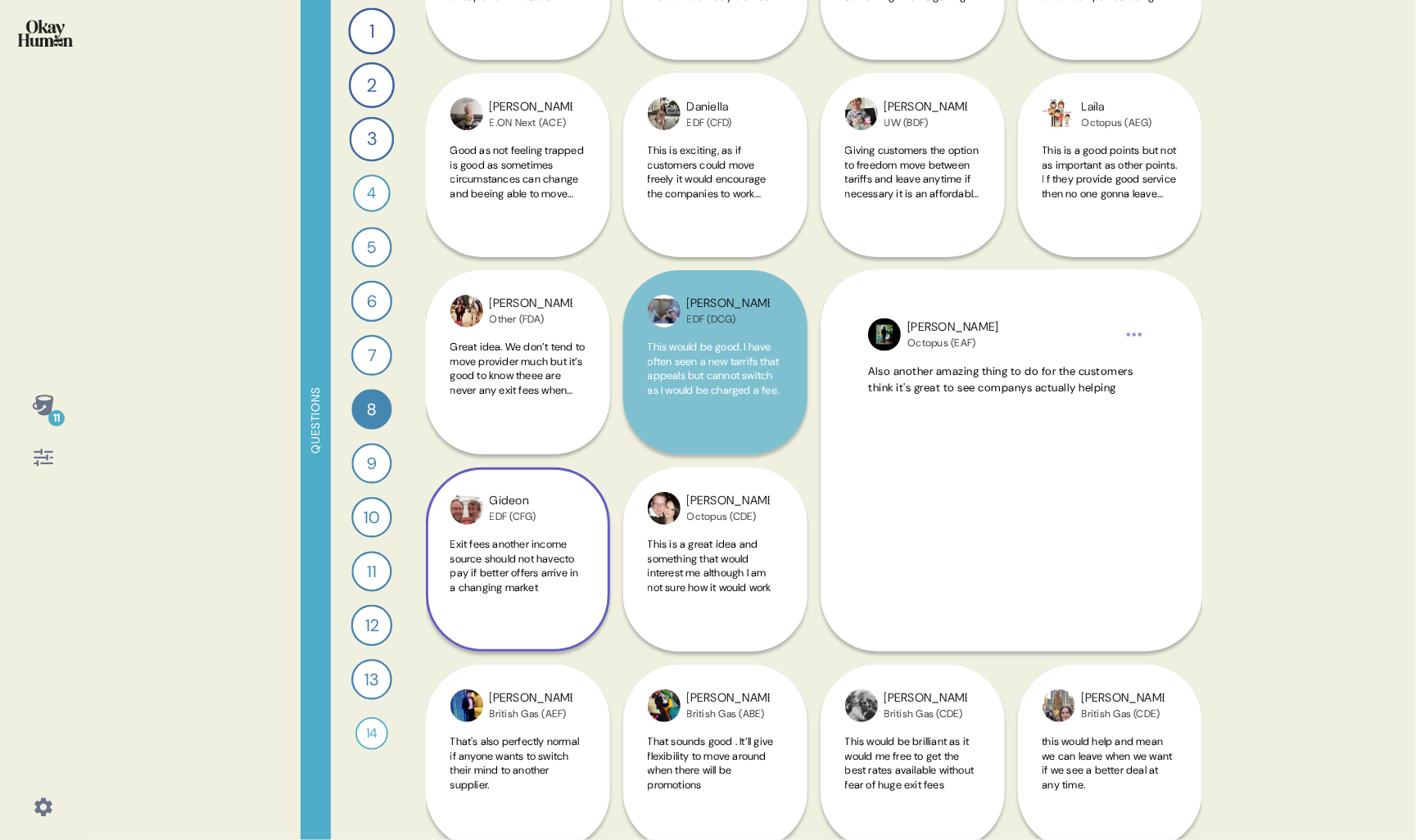
scroll to position [1481, 0]
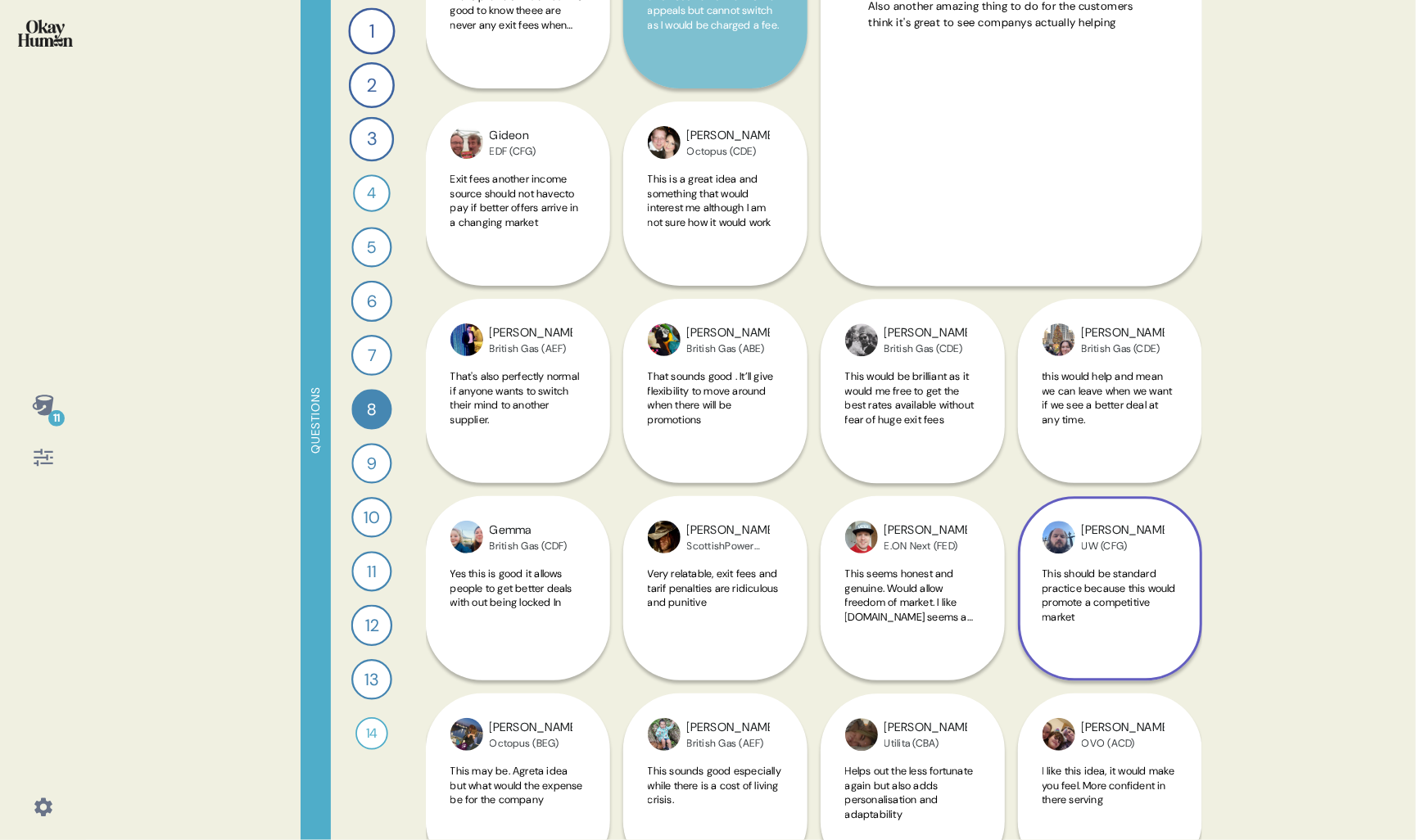
click at [1194, 642] on div "[PERSON_NAME] UW (CFG) This should be standard practice because this would prom…" at bounding box center [1111, 588] width 184 height 184
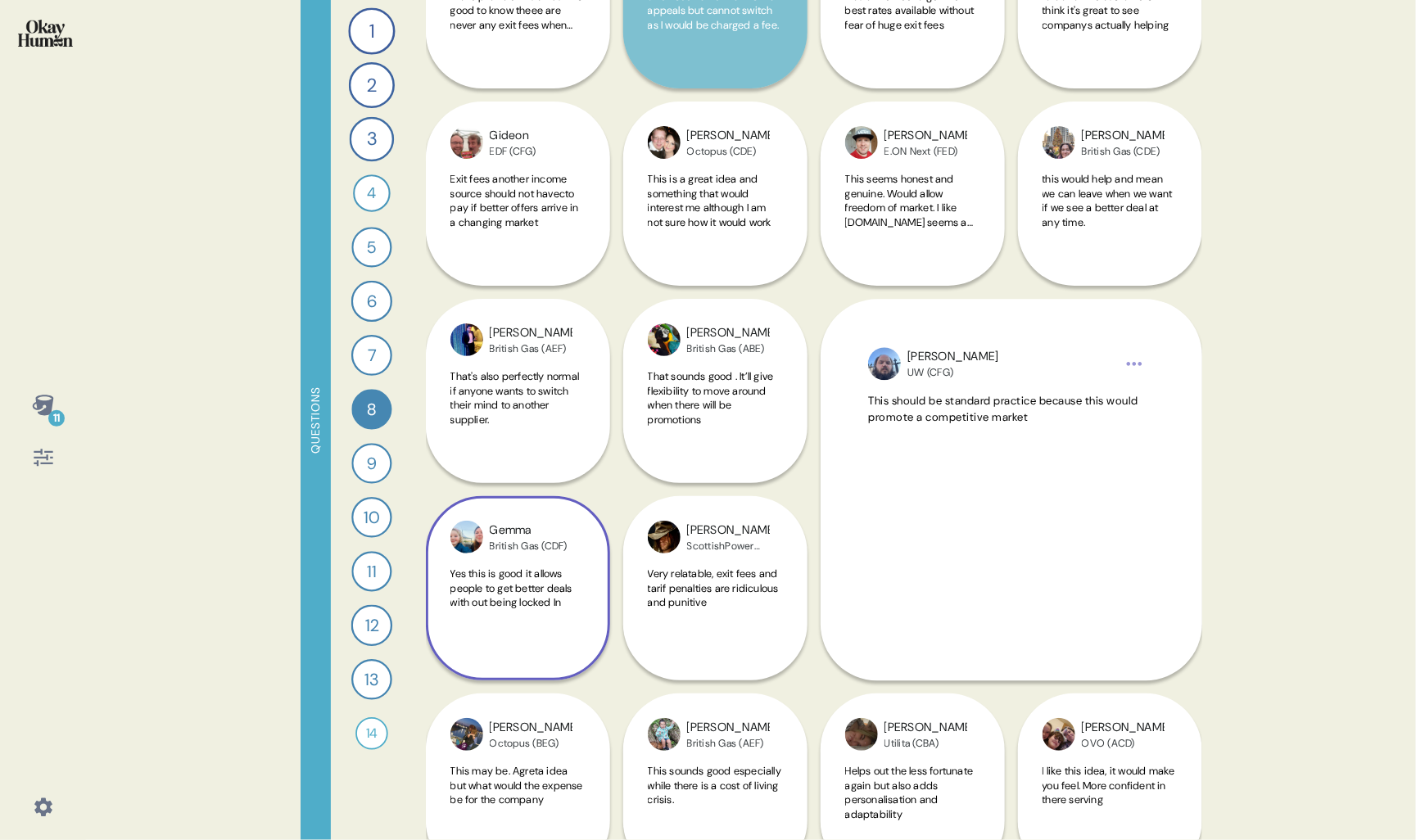
click at [579, 631] on div "Yes this is good it allows people to get better deals with out being locked In" at bounding box center [518, 605] width 135 height 76
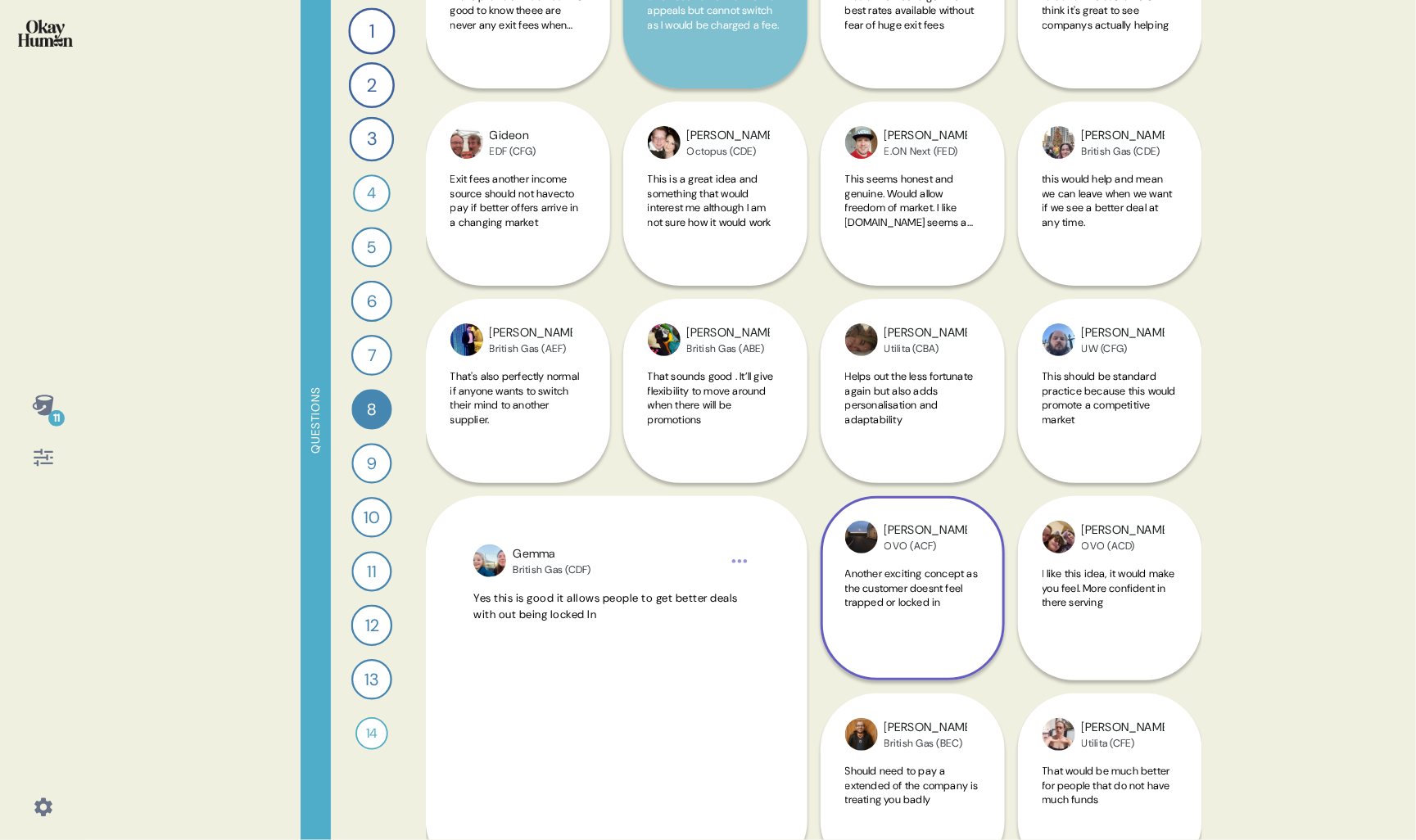
click at [931, 633] on div "Another exciting concept as the customer doesnt feel trapped or locked in" at bounding box center [912, 605] width 135 height 76
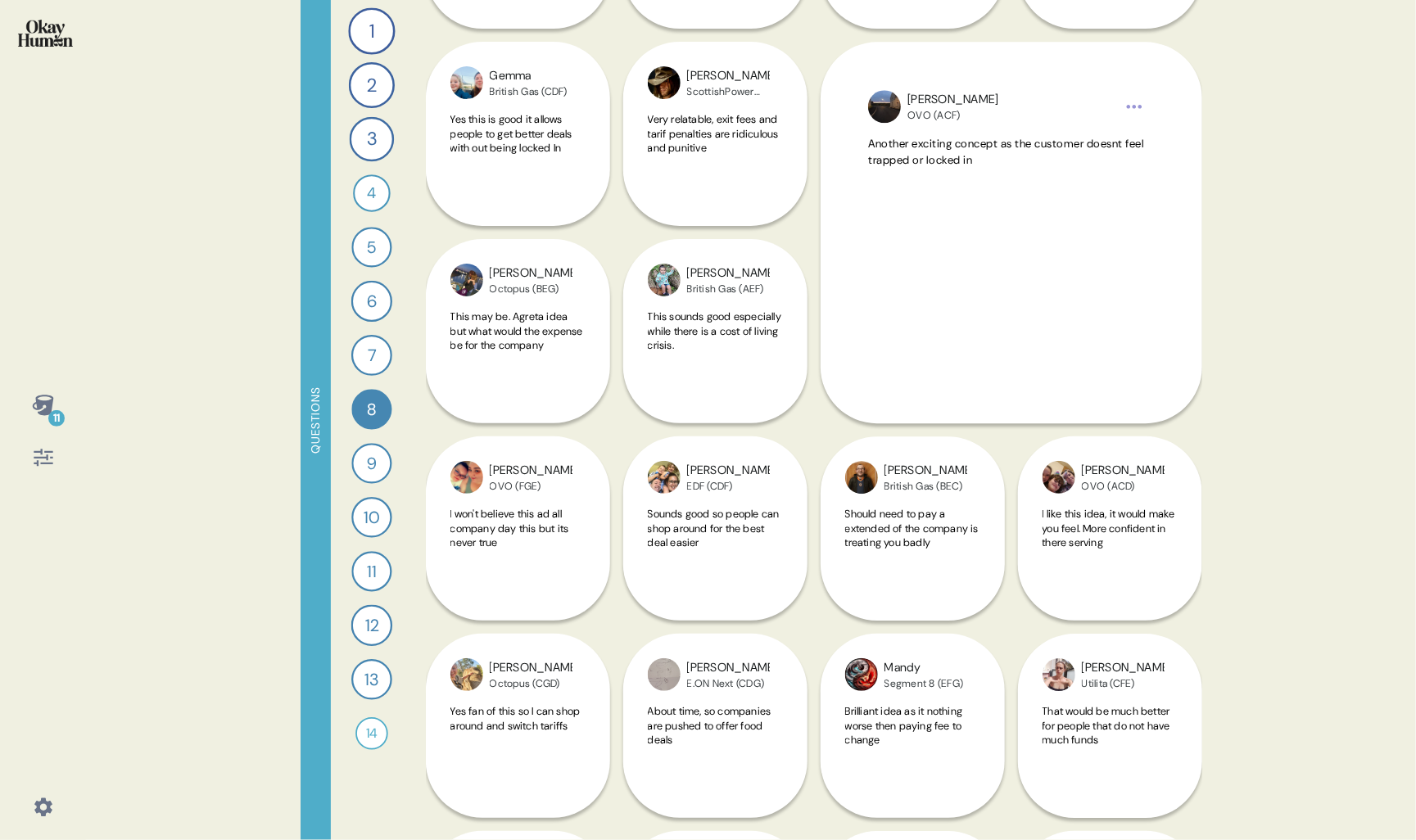
scroll to position [1945, 0]
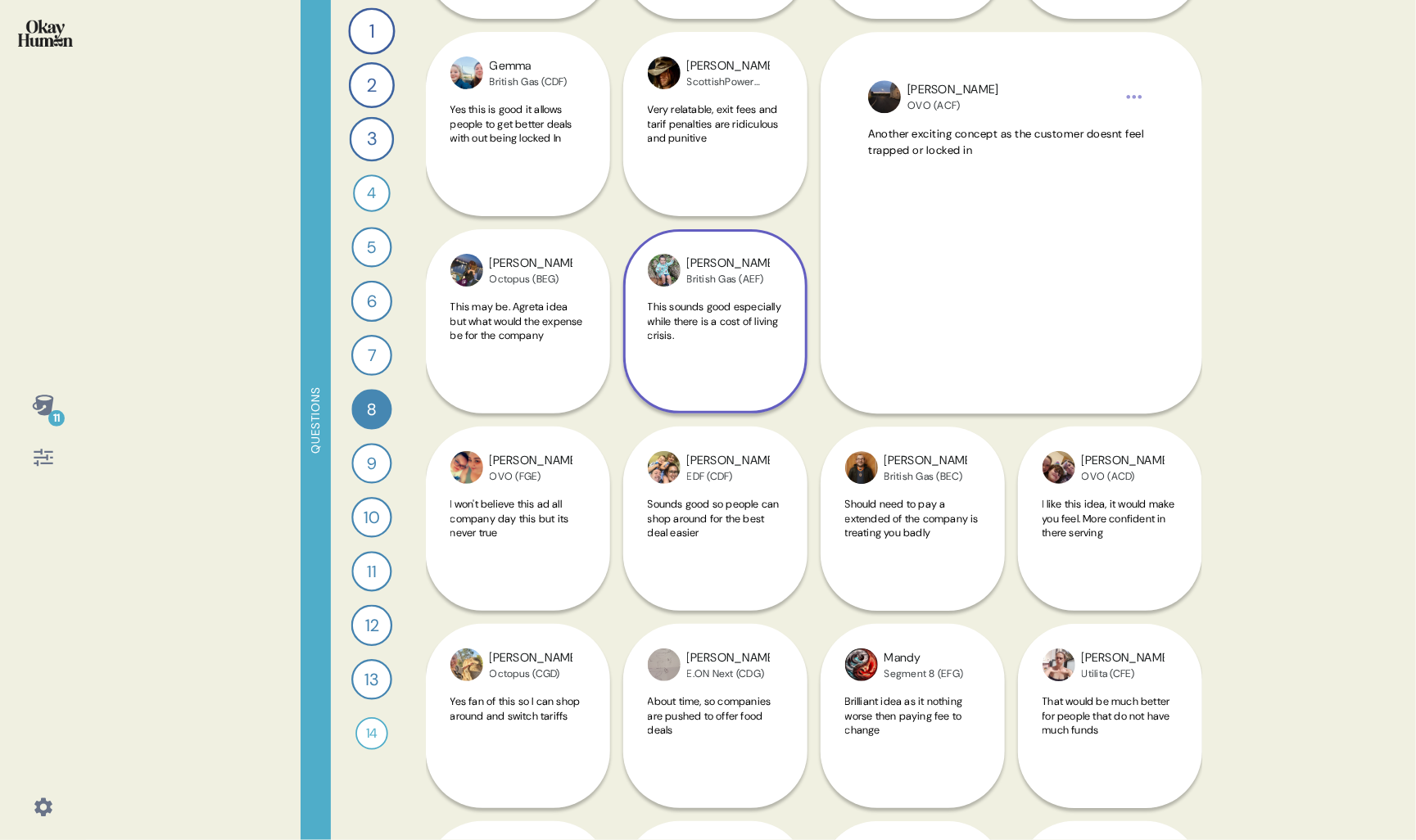
click at [709, 367] on div "This sounds good especially while there is a cost of living crisis." at bounding box center [715, 337] width 135 height 76
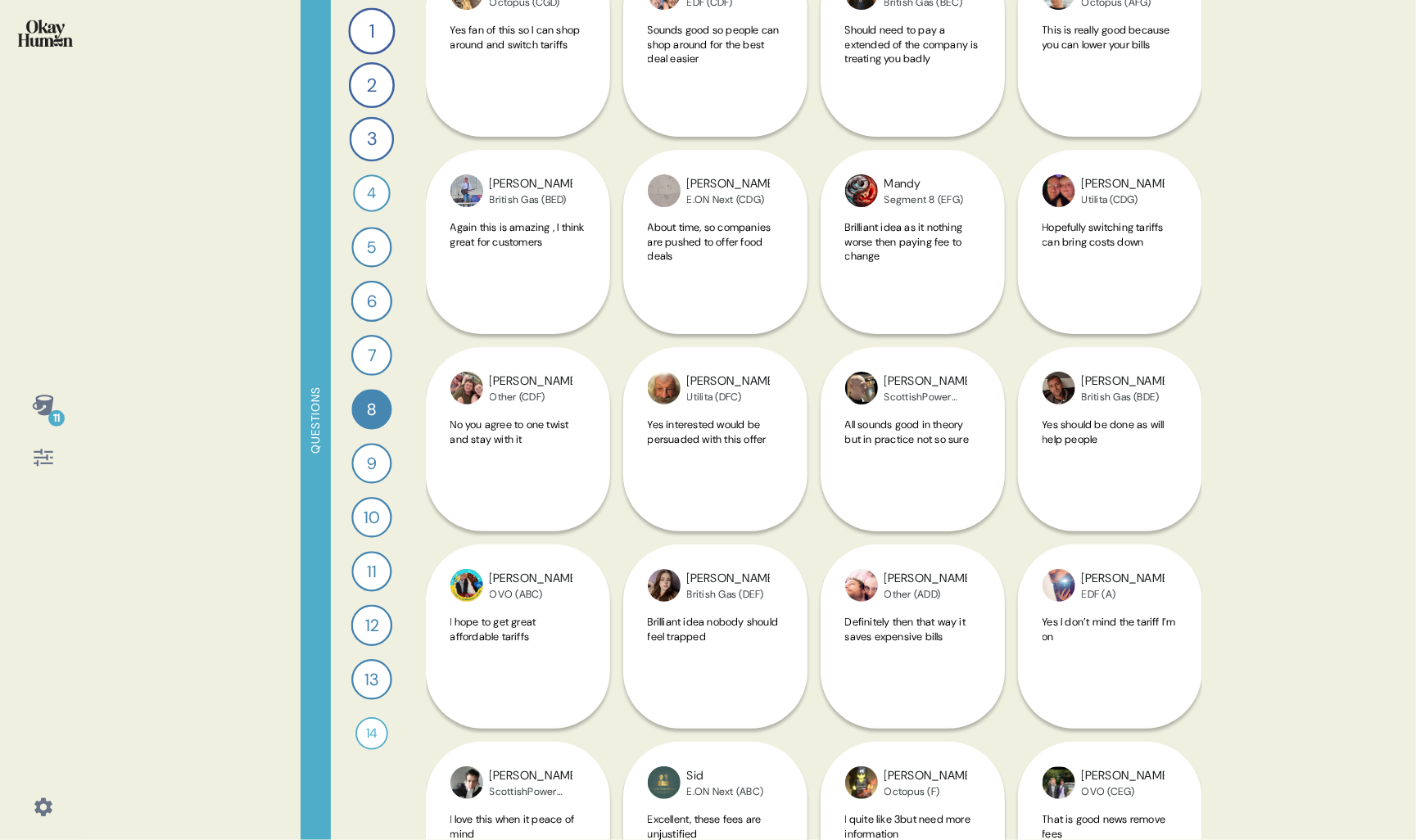
scroll to position [2651, 0]
